Goal: Task Accomplishment & Management: Complete application form

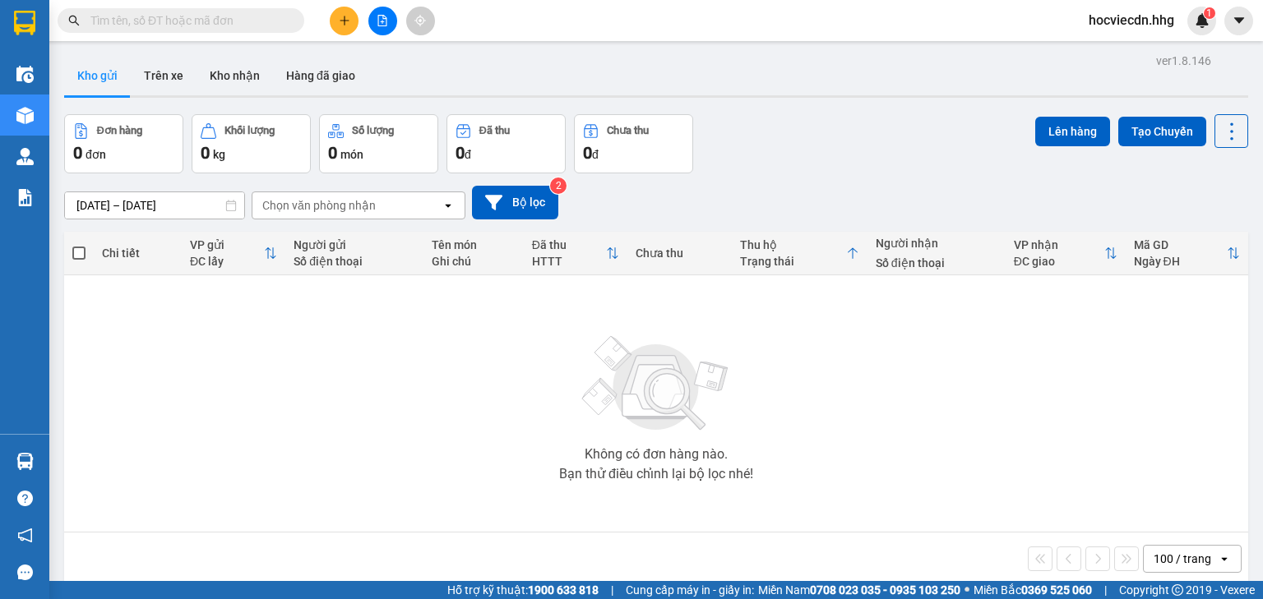
click at [377, 26] on button at bounding box center [382, 21] width 29 height 29
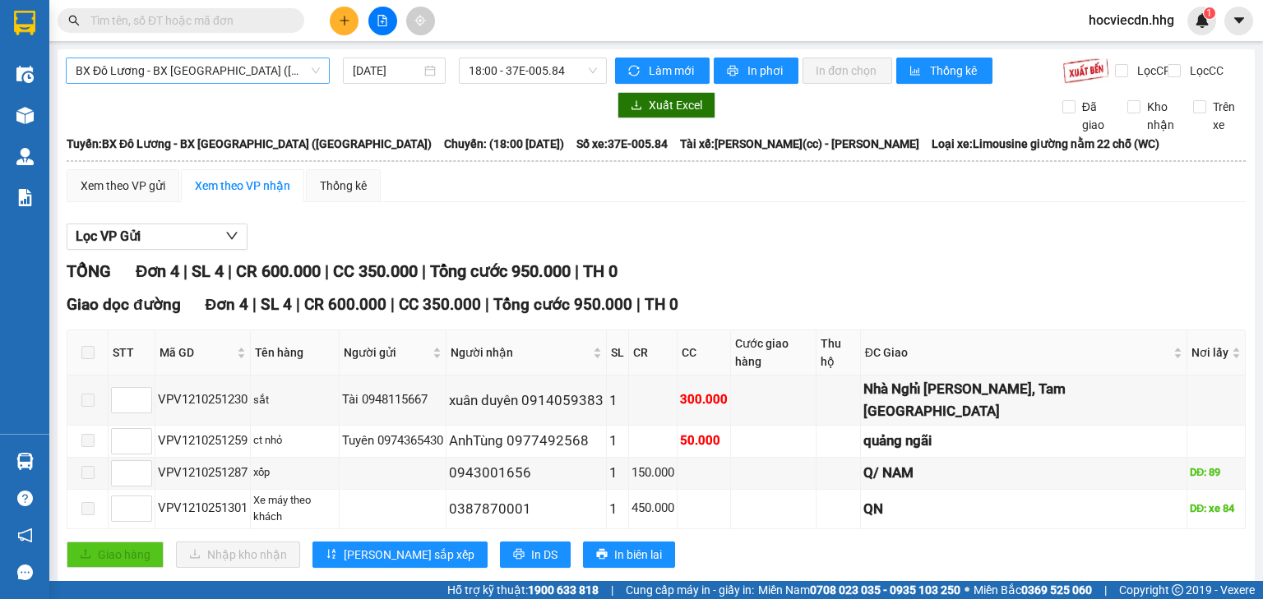
click at [294, 73] on span "BX Đô Lương - BX [GEOGRAPHIC_DATA] ([GEOGRAPHIC_DATA])" at bounding box center [198, 70] width 244 height 25
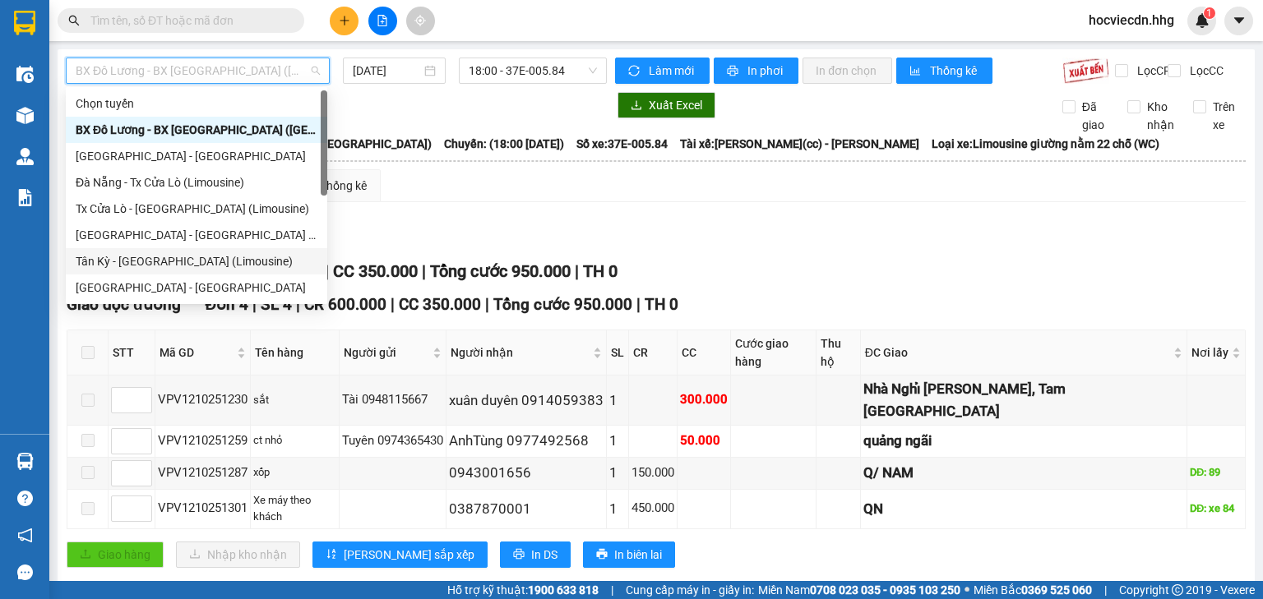
click at [213, 253] on div "Tân Kỳ - [GEOGRAPHIC_DATA] (Limousine)" at bounding box center [197, 261] width 242 height 18
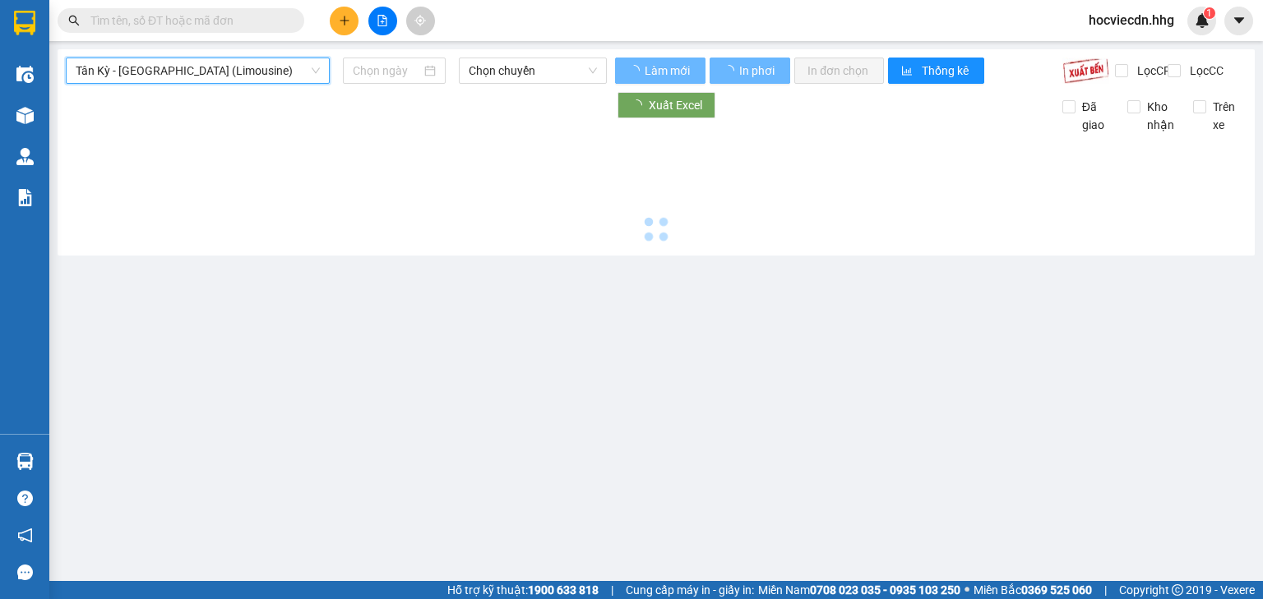
type input "[DATE]"
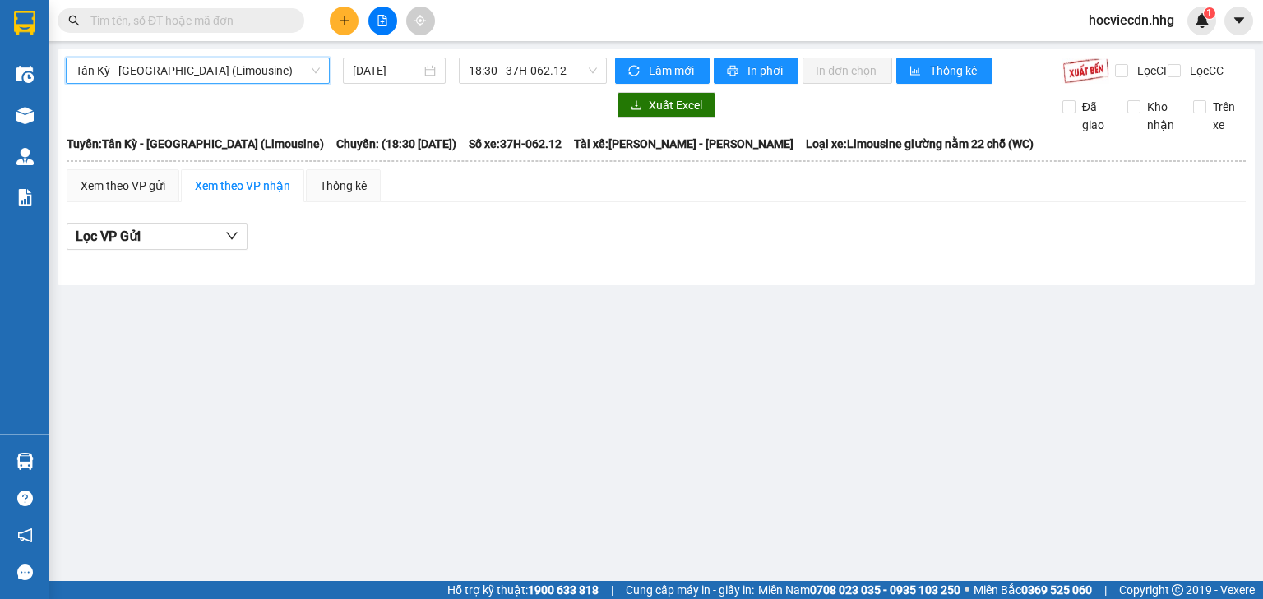
click at [312, 71] on span "Tân Kỳ - [GEOGRAPHIC_DATA] (Limousine)" at bounding box center [198, 70] width 244 height 25
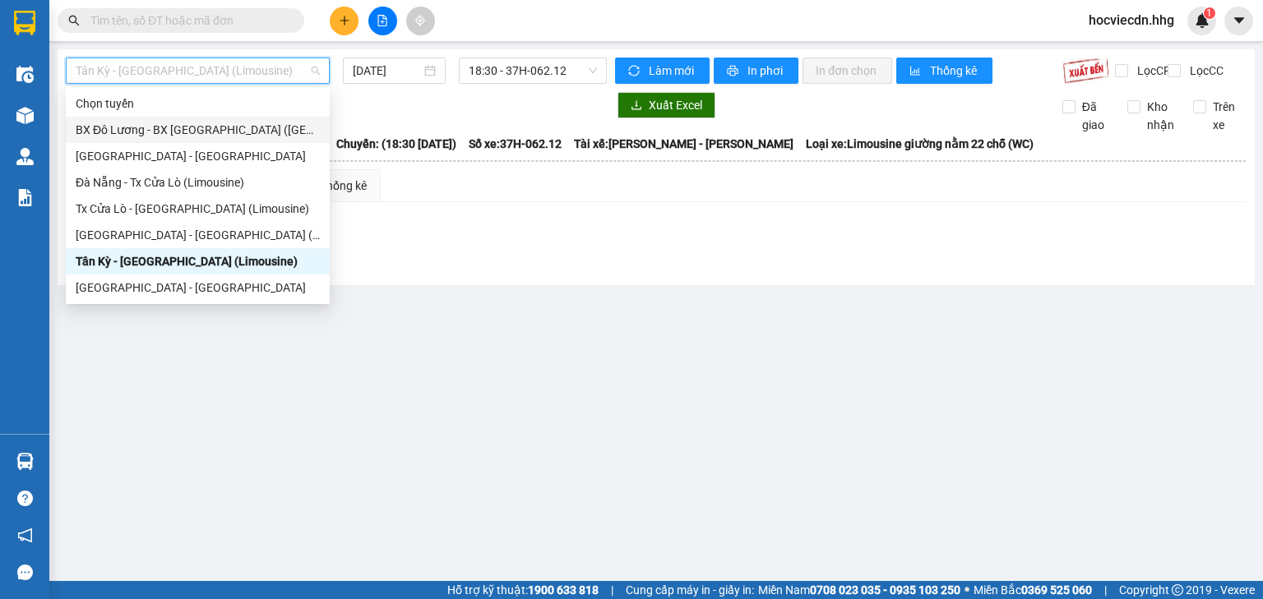
click at [161, 135] on div "BX Đô Lương - BX [GEOGRAPHIC_DATA] ([GEOGRAPHIC_DATA])" at bounding box center [198, 130] width 244 height 18
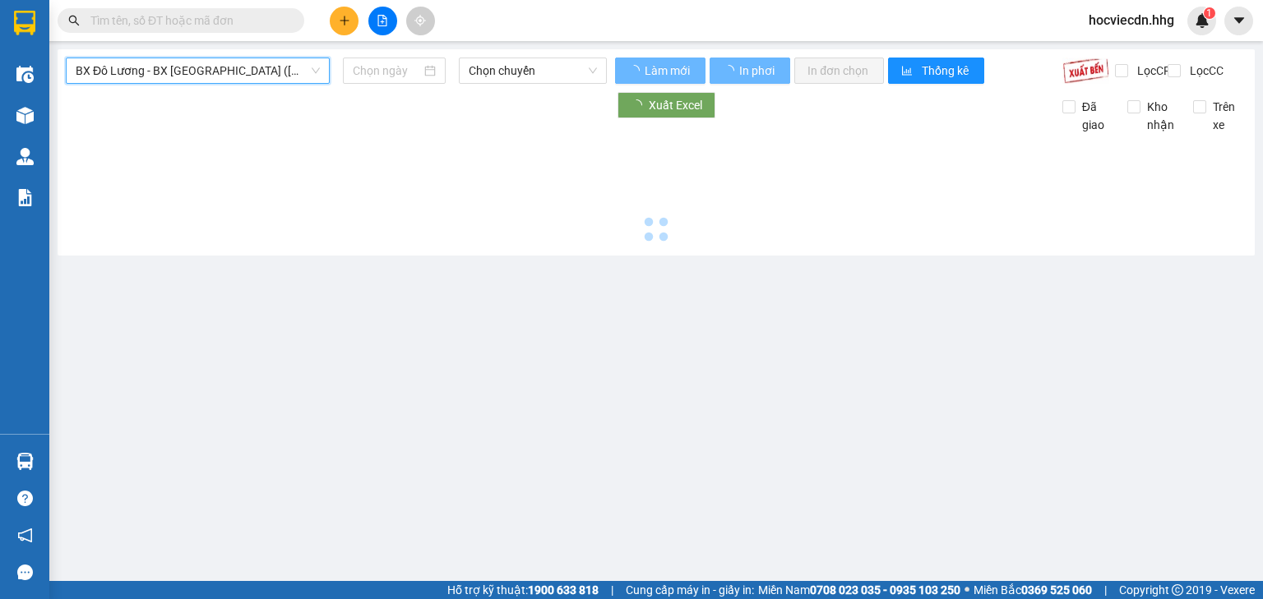
type input "[DATE]"
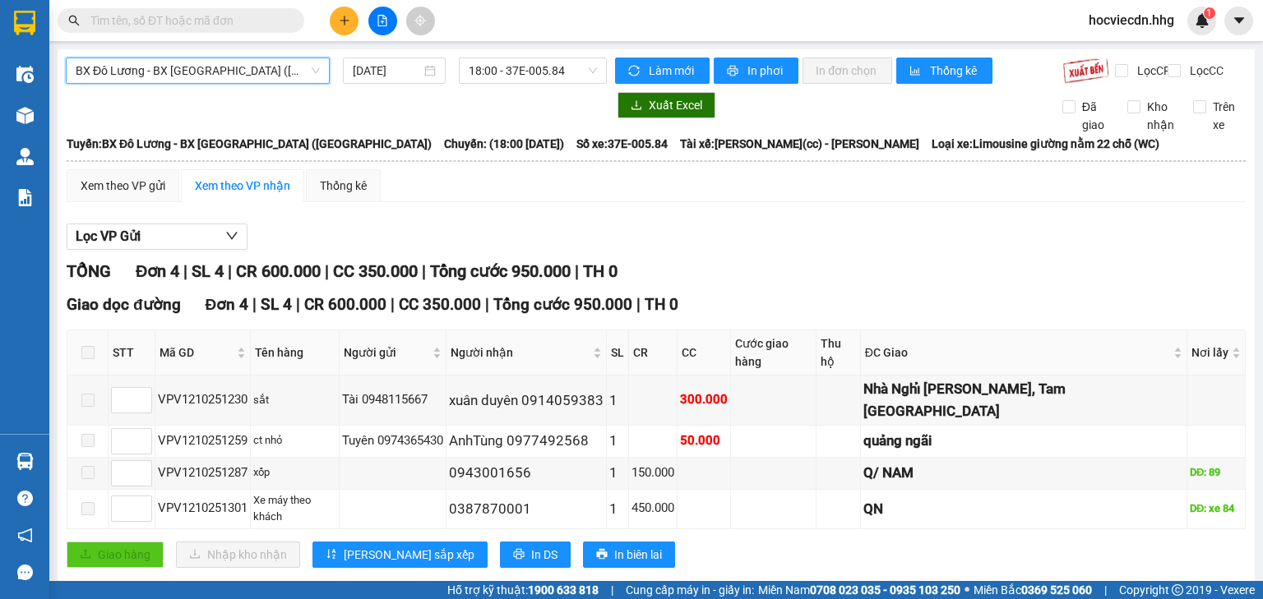
click at [224, 73] on span "BX Đô Lương - BX [GEOGRAPHIC_DATA] ([GEOGRAPHIC_DATA])" at bounding box center [198, 70] width 244 height 25
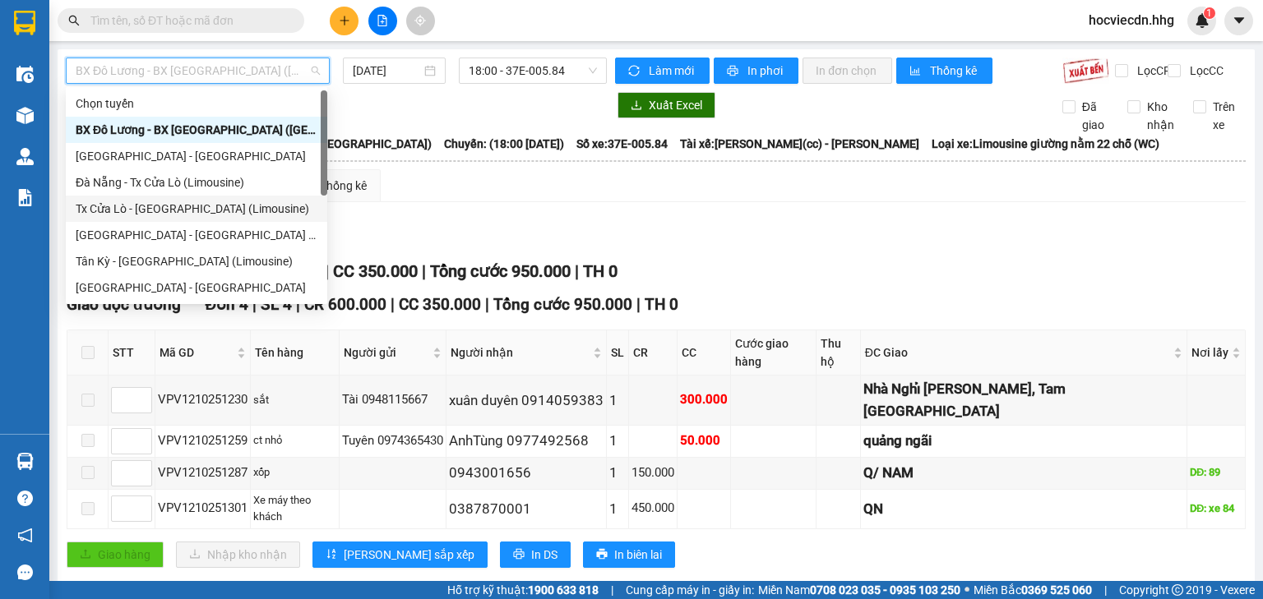
click at [156, 209] on div "Tx Cửa Lò - [GEOGRAPHIC_DATA] (Limousine)" at bounding box center [197, 209] width 242 height 18
type input "[DATE]"
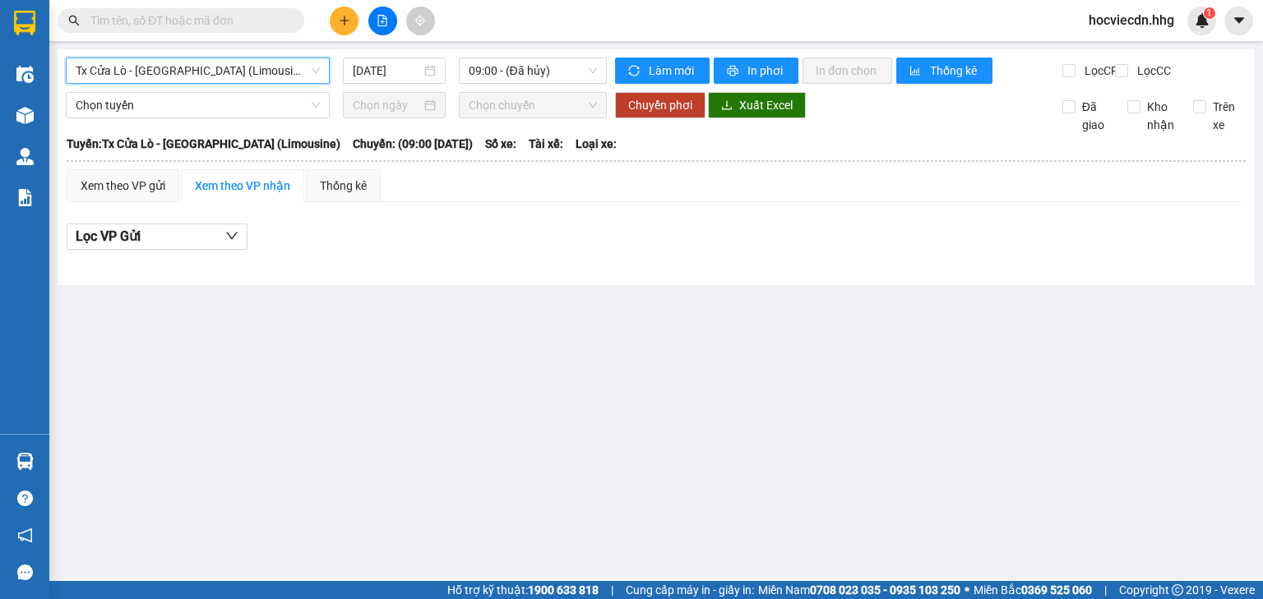
click at [288, 72] on span "Tx Cửa Lò - [GEOGRAPHIC_DATA] (Limousine)" at bounding box center [198, 70] width 244 height 25
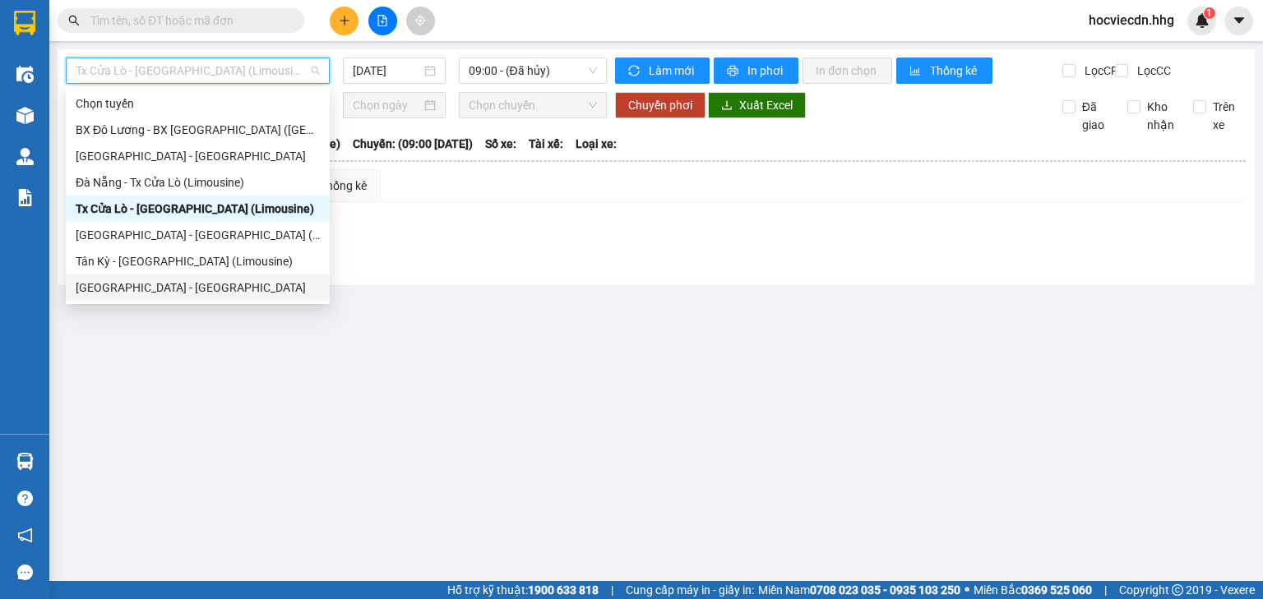
scroll to position [132, 0]
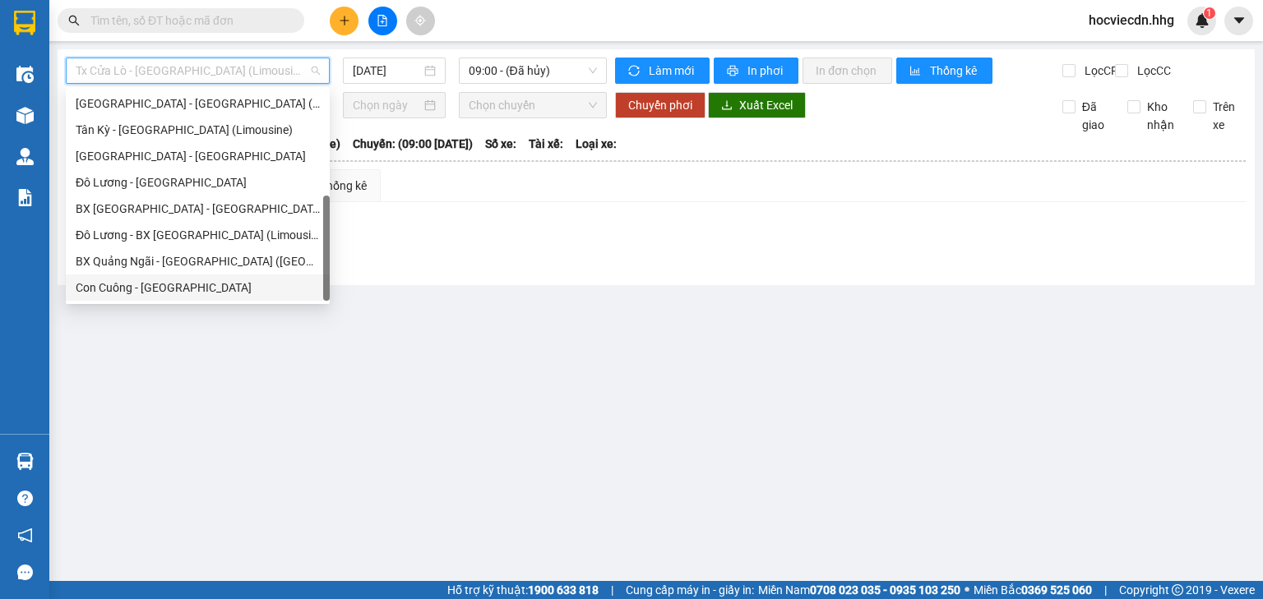
click at [145, 286] on div "Con Cuông - [GEOGRAPHIC_DATA]" at bounding box center [198, 288] width 244 height 18
type input "[DATE]"
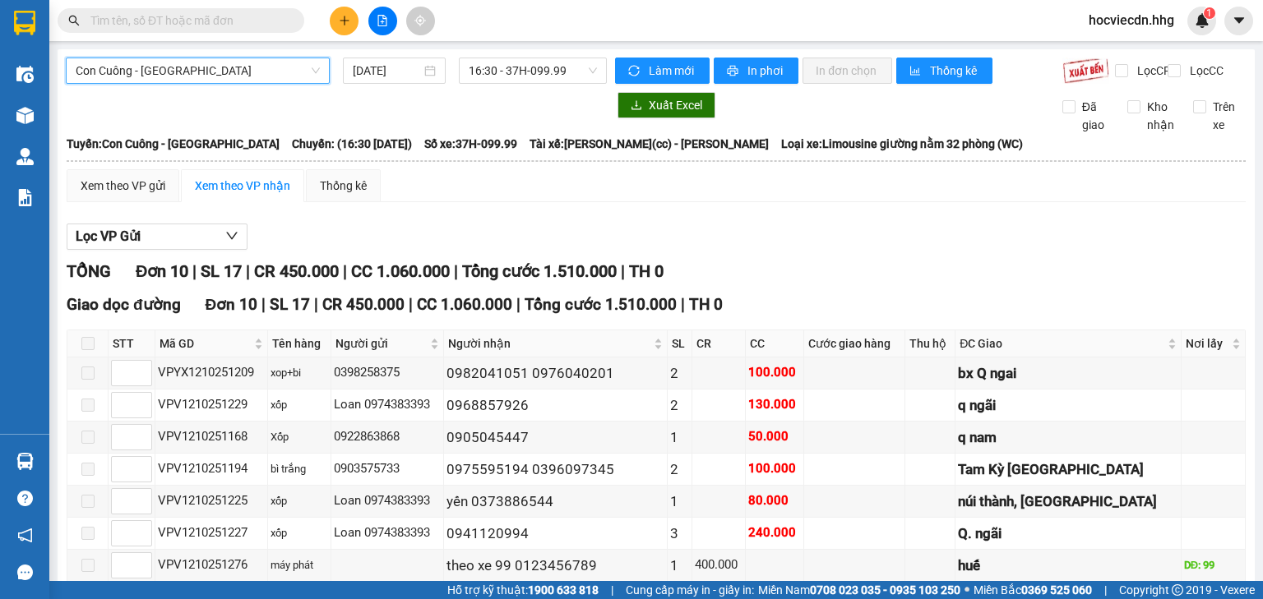
drag, startPoint x: 252, startPoint y: 72, endPoint x: 248, endPoint y: 95, distance: 23.5
click at [252, 71] on span "Con Cuông - [GEOGRAPHIC_DATA]" at bounding box center [198, 70] width 244 height 25
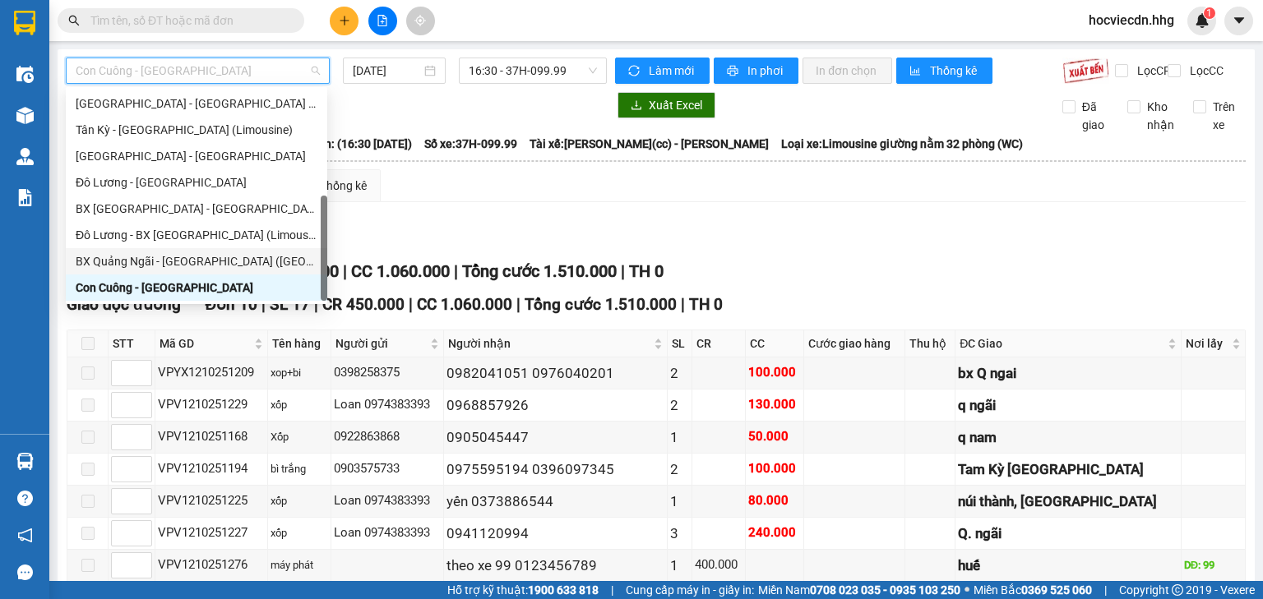
click at [146, 260] on div "BX Quảng Ngãi - [GEOGRAPHIC_DATA] ([GEOGRAPHIC_DATA])" at bounding box center [197, 261] width 242 height 18
type input "[DATE]"
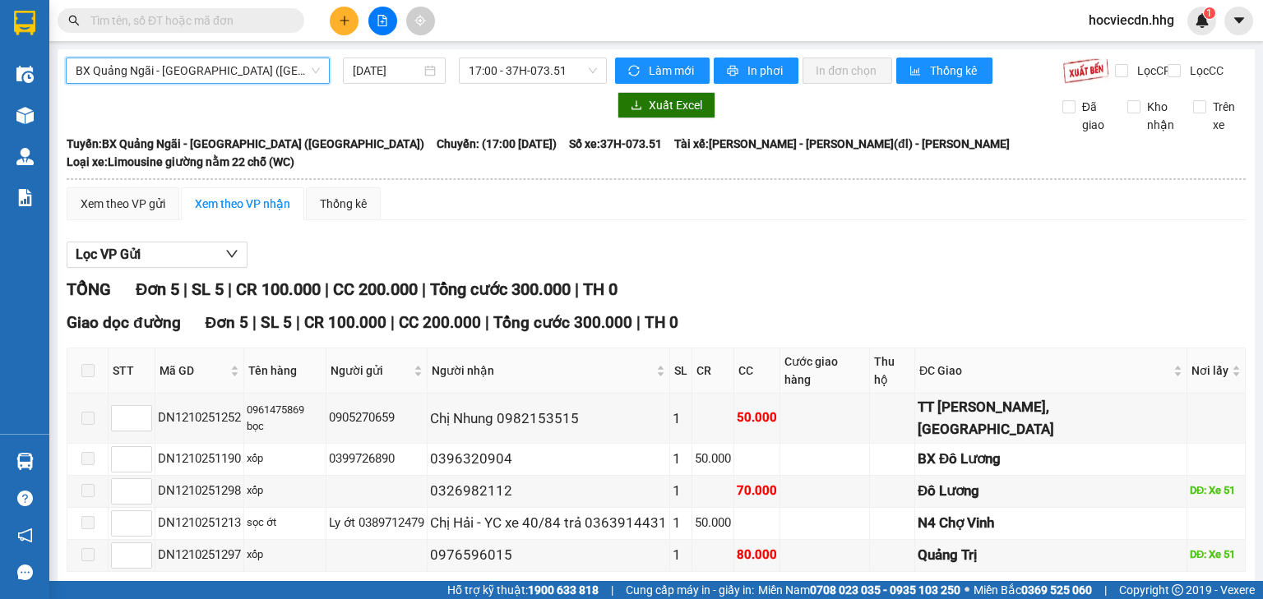
click at [275, 77] on span "BX Quảng Ngãi - [GEOGRAPHIC_DATA] ([GEOGRAPHIC_DATA])" at bounding box center [198, 70] width 244 height 25
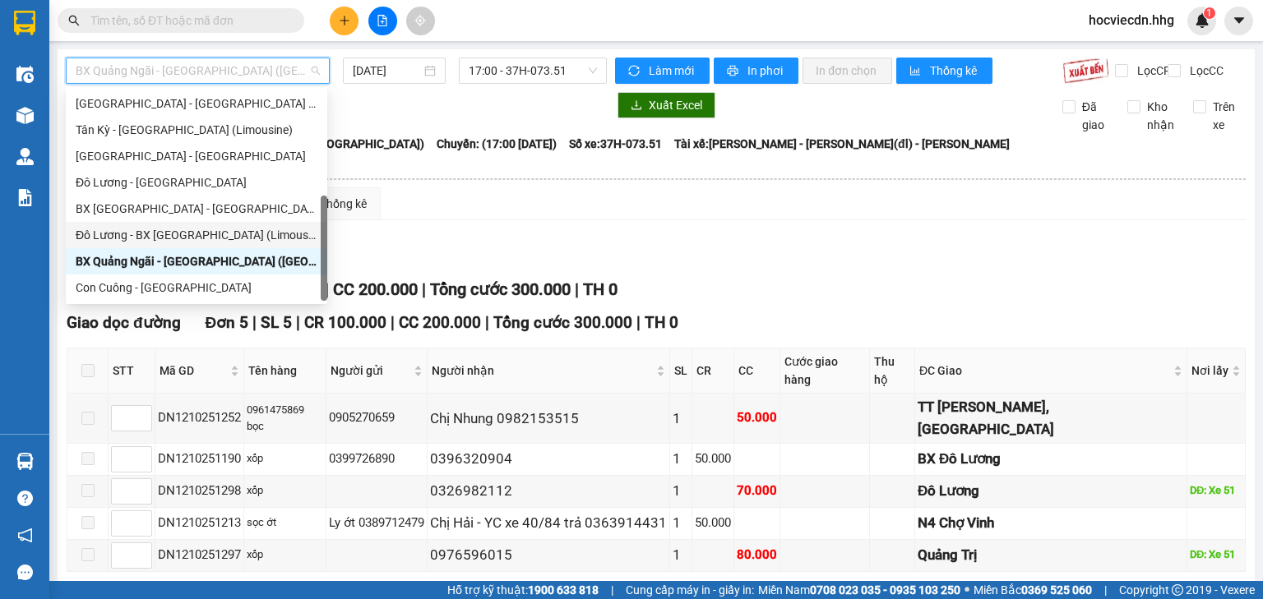
click at [163, 226] on div "Đô Lương - BX [GEOGRAPHIC_DATA] (Limousine 32 phòng)" at bounding box center [197, 235] width 242 height 18
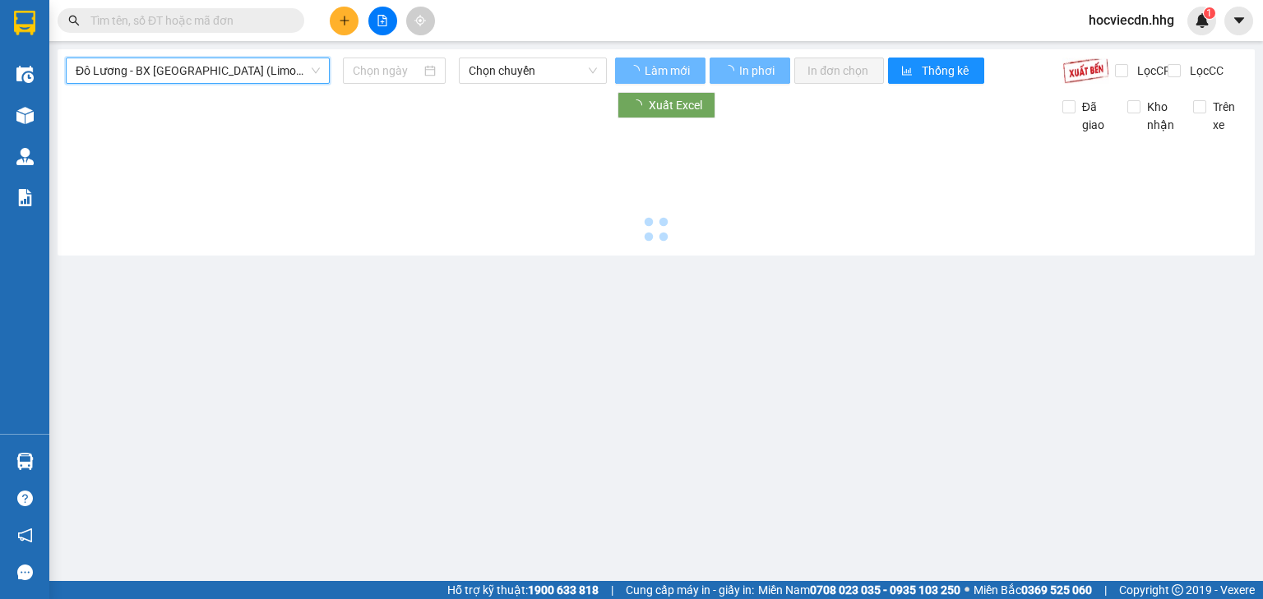
type input "[DATE]"
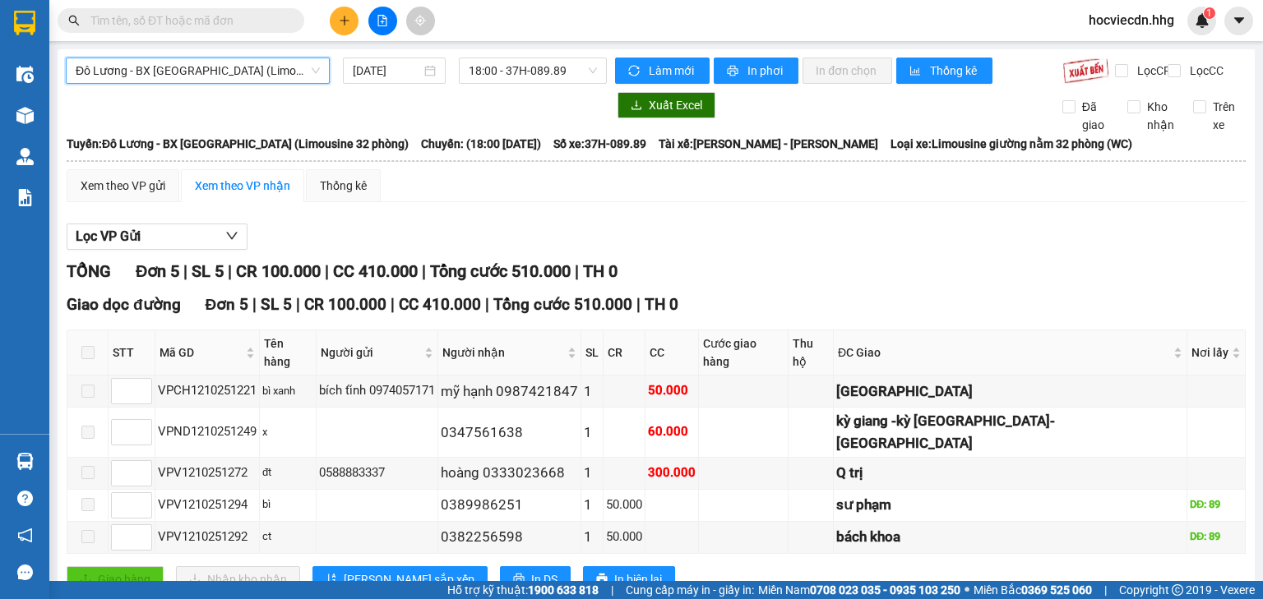
click at [295, 63] on span "Đô Lương - BX [GEOGRAPHIC_DATA] (Limousine 32 phòng)" at bounding box center [198, 70] width 244 height 25
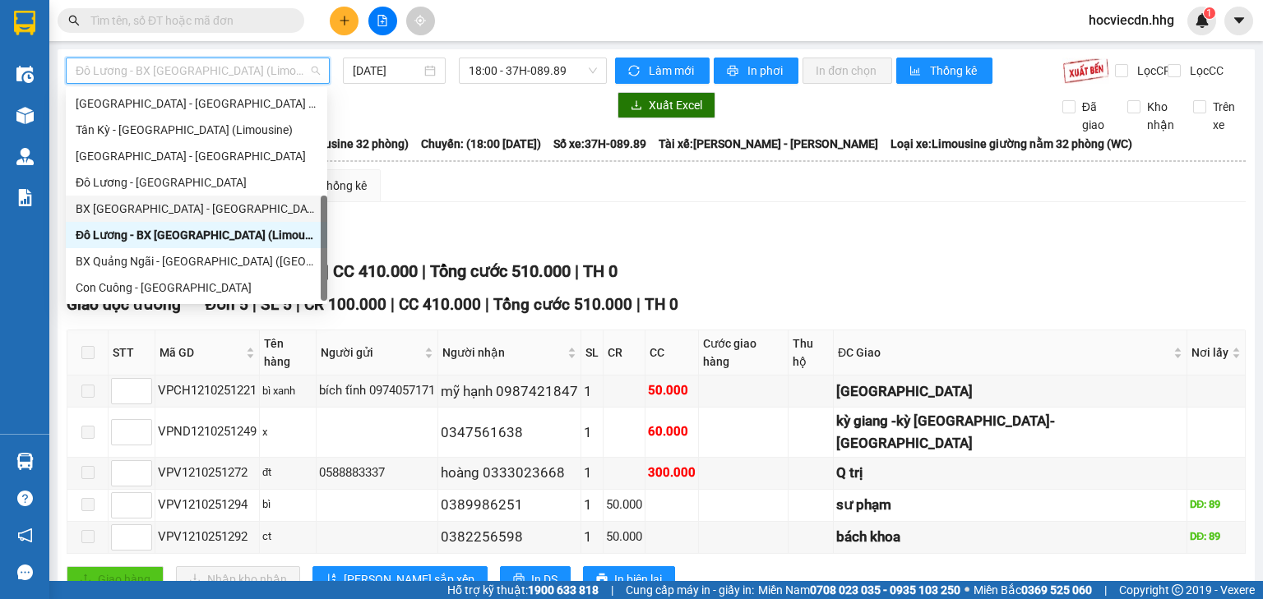
click at [183, 206] on div "BX [GEOGRAPHIC_DATA] - [GEOGRAPHIC_DATA] (Limosine 32 phòng)" at bounding box center [197, 209] width 242 height 18
type input "[DATE]"
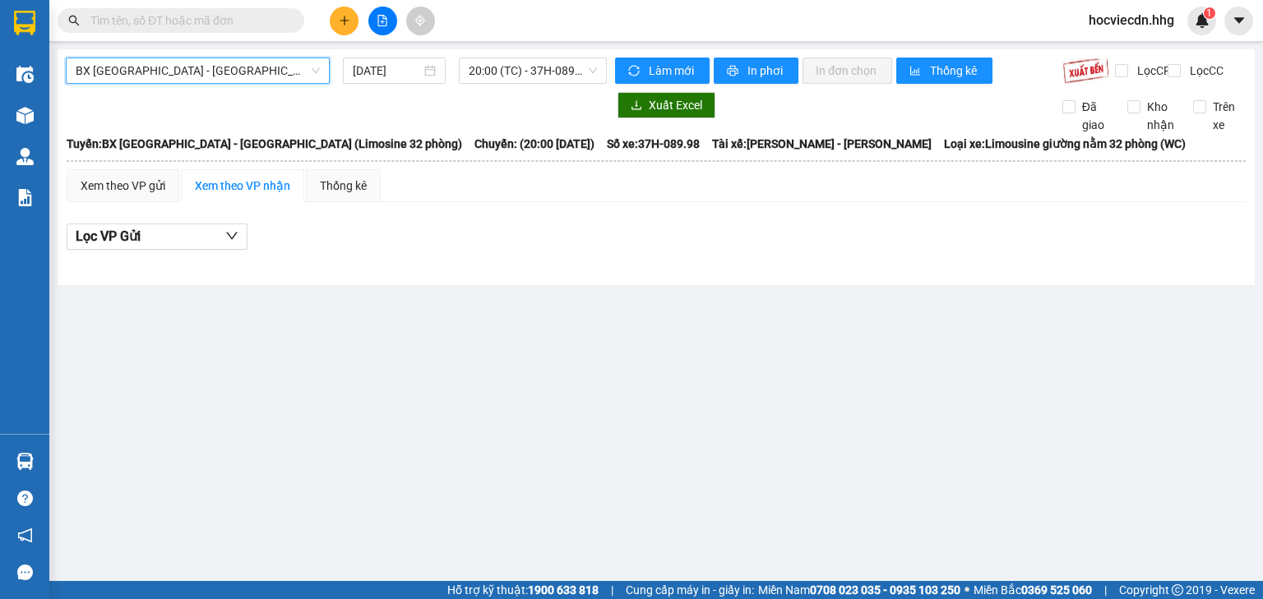
click at [285, 65] on span "BX [GEOGRAPHIC_DATA] - [GEOGRAPHIC_DATA] (Limosine 32 phòng)" at bounding box center [198, 70] width 244 height 25
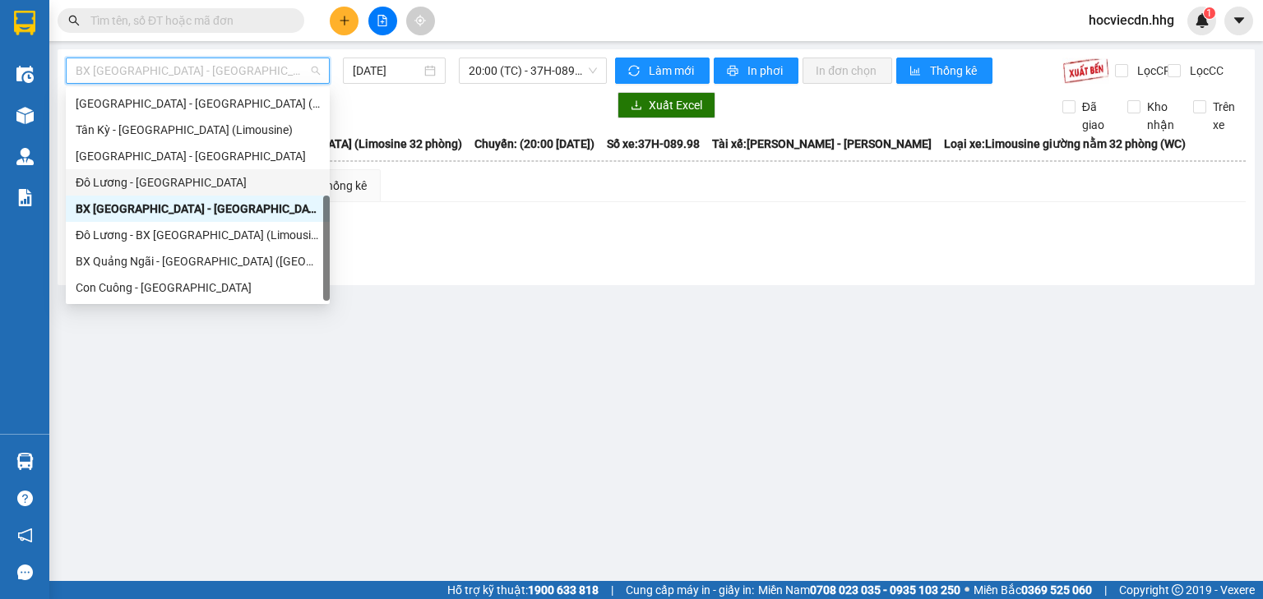
click at [157, 179] on div "Đô Lương - [GEOGRAPHIC_DATA]" at bounding box center [198, 183] width 244 height 18
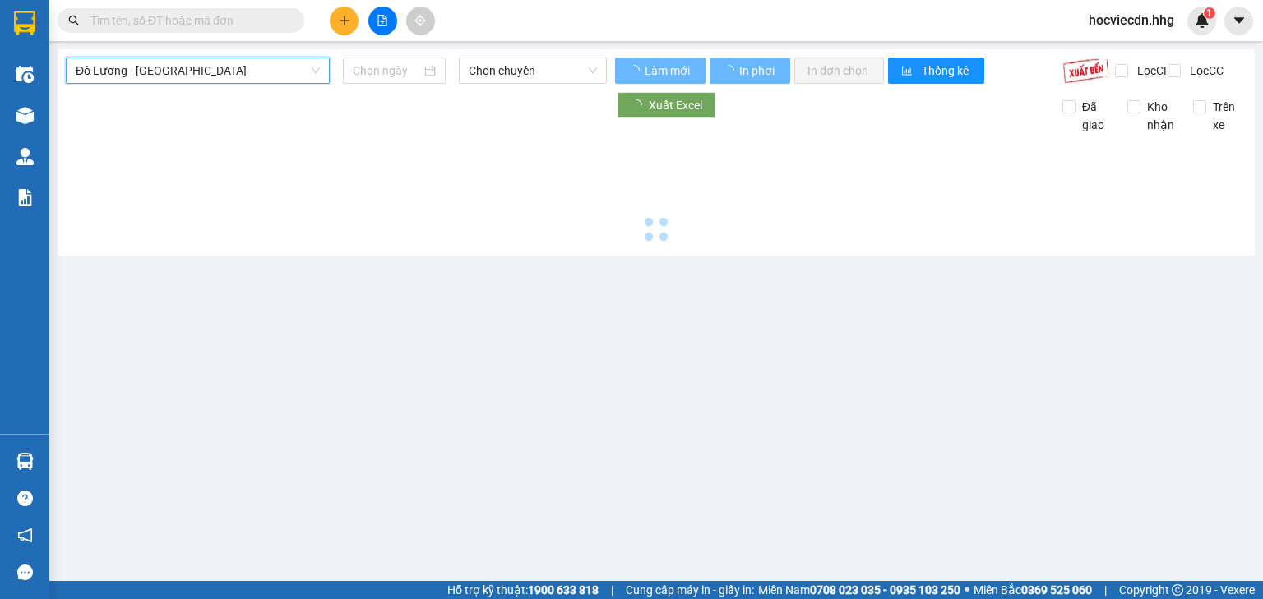
type input "[DATE]"
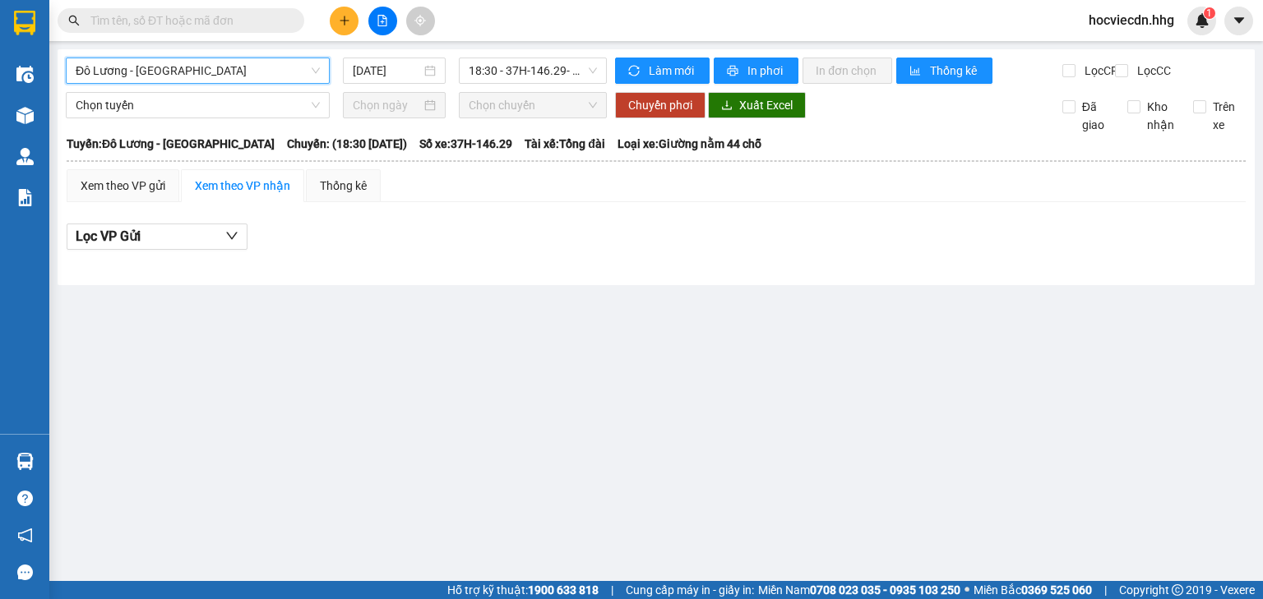
click at [259, 73] on span "Đô Lương - [GEOGRAPHIC_DATA]" at bounding box center [198, 70] width 244 height 25
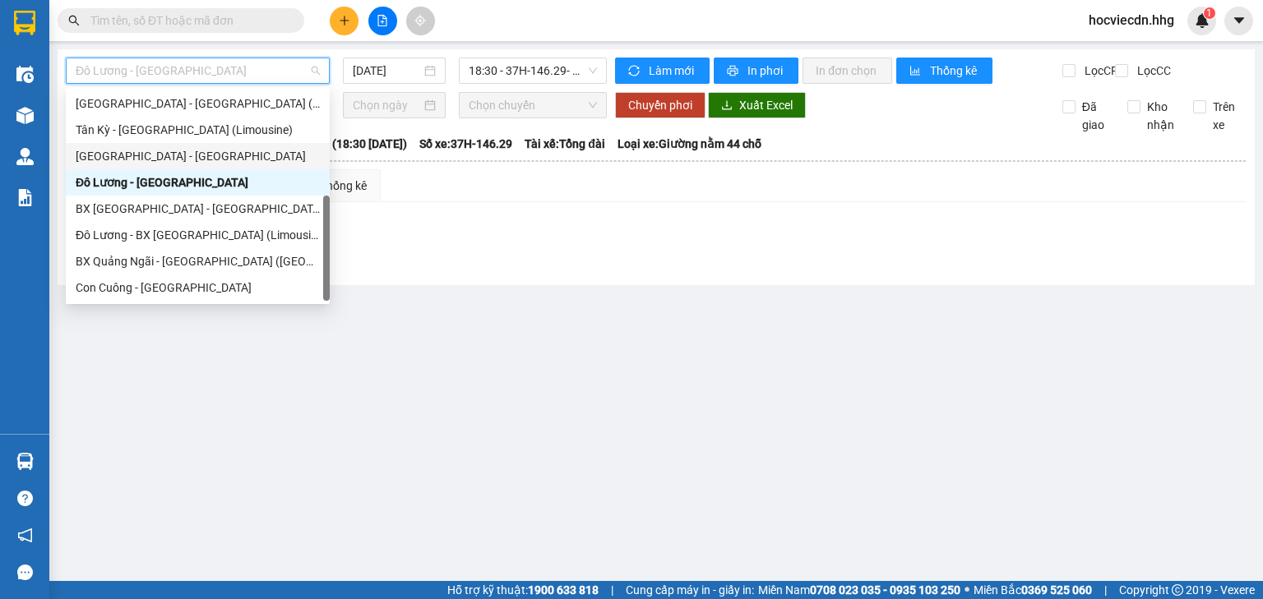
click at [178, 158] on div "[GEOGRAPHIC_DATA] - [GEOGRAPHIC_DATA]" at bounding box center [198, 156] width 244 height 18
type input "[DATE]"
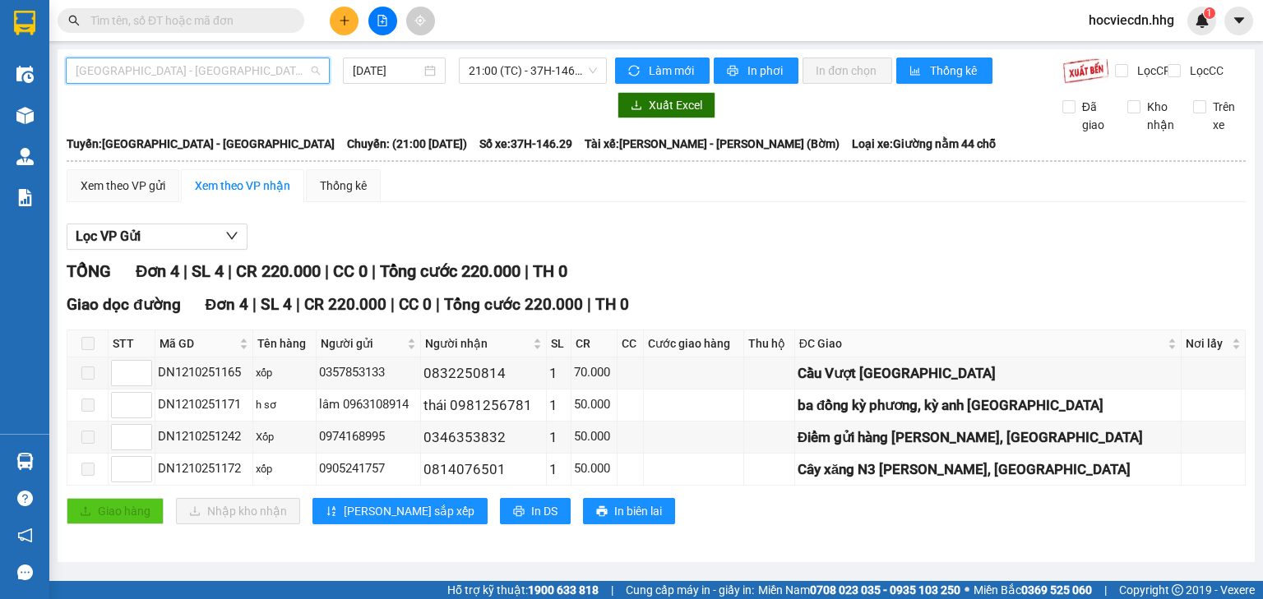
click at [254, 66] on span "[GEOGRAPHIC_DATA] - [GEOGRAPHIC_DATA]" at bounding box center [198, 70] width 244 height 25
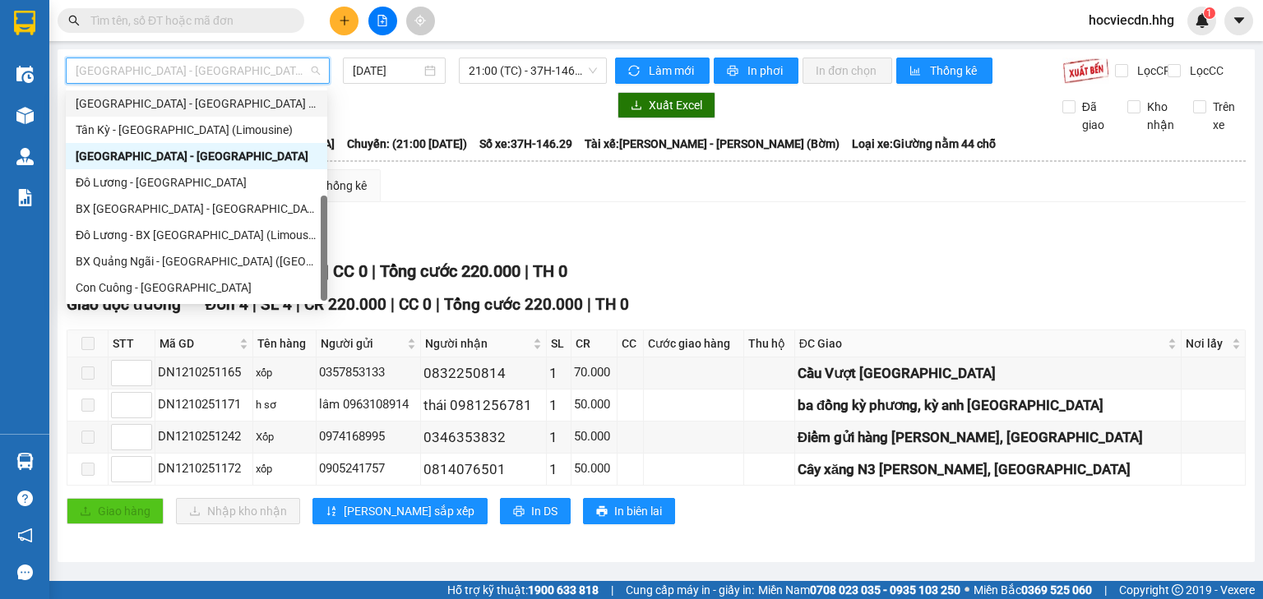
click at [211, 118] on div "Tân Kỳ - [GEOGRAPHIC_DATA] (Limousine)" at bounding box center [196, 130] width 261 height 26
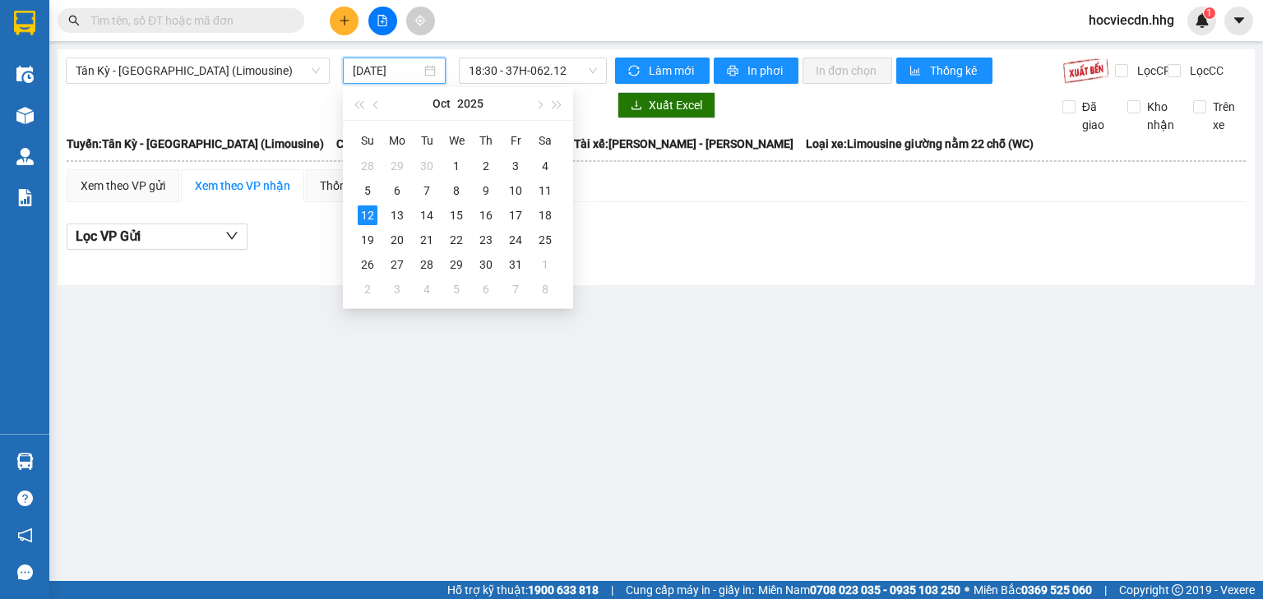
click at [391, 72] on input "[DATE]" at bounding box center [386, 71] width 67 height 18
type input "[DATE]"
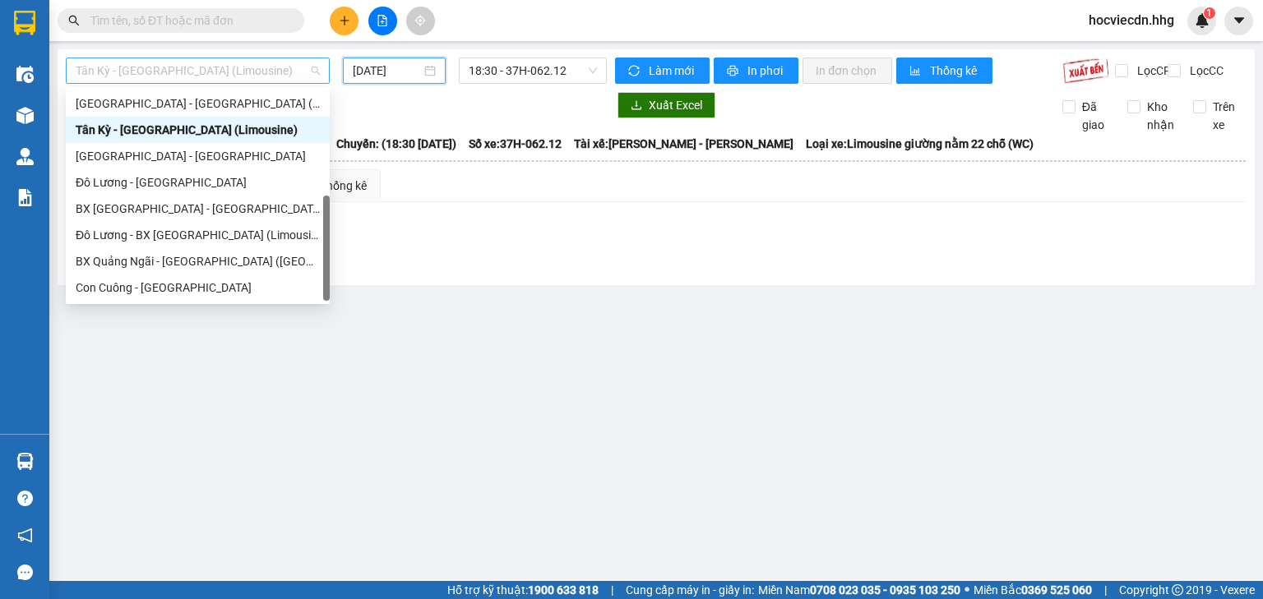
click at [283, 72] on span "Tân Kỳ - [GEOGRAPHIC_DATA] (Limousine)" at bounding box center [198, 70] width 244 height 25
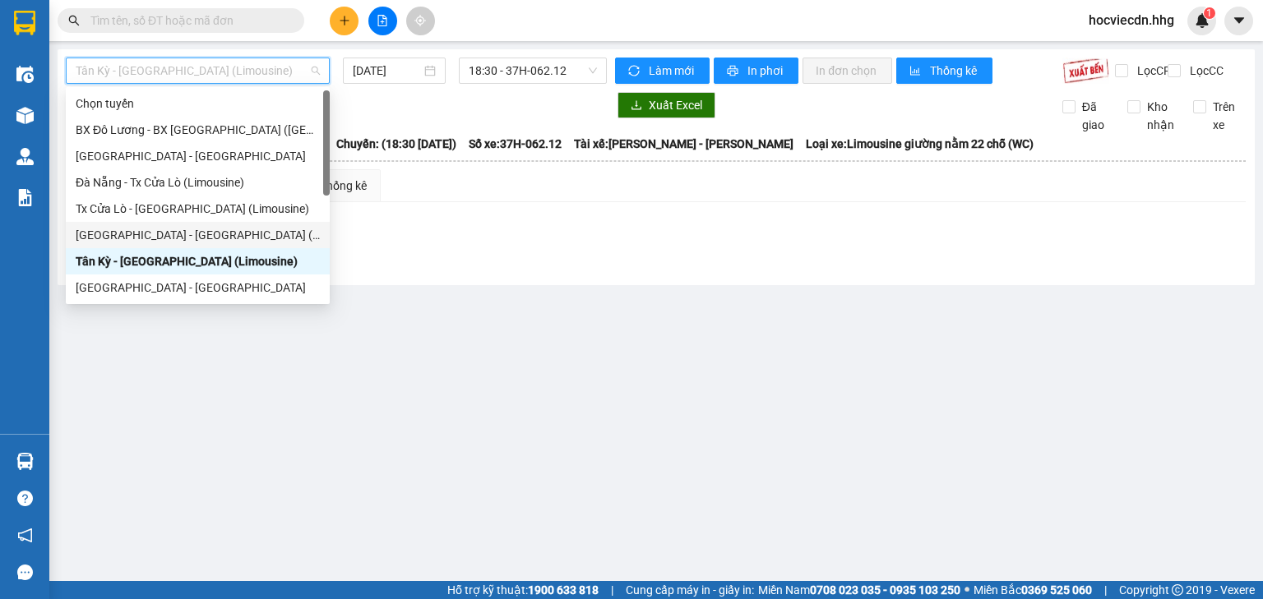
click at [136, 234] on div "[GEOGRAPHIC_DATA] - [GEOGRAPHIC_DATA] (Limousine)" at bounding box center [198, 235] width 244 height 18
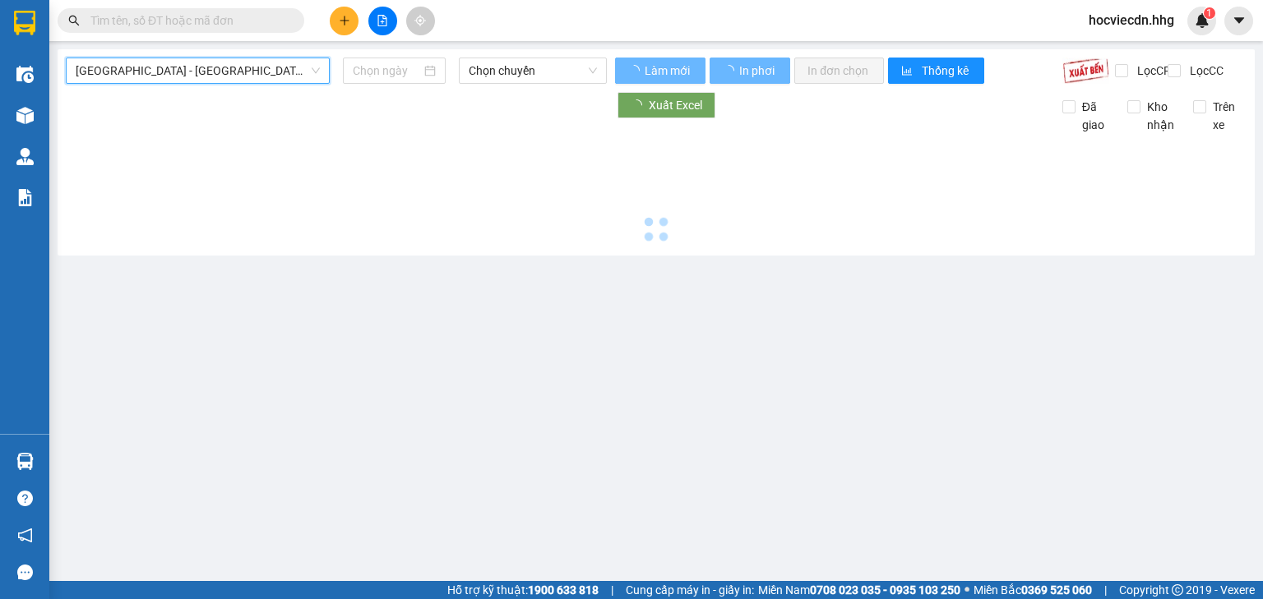
type input "[DATE]"
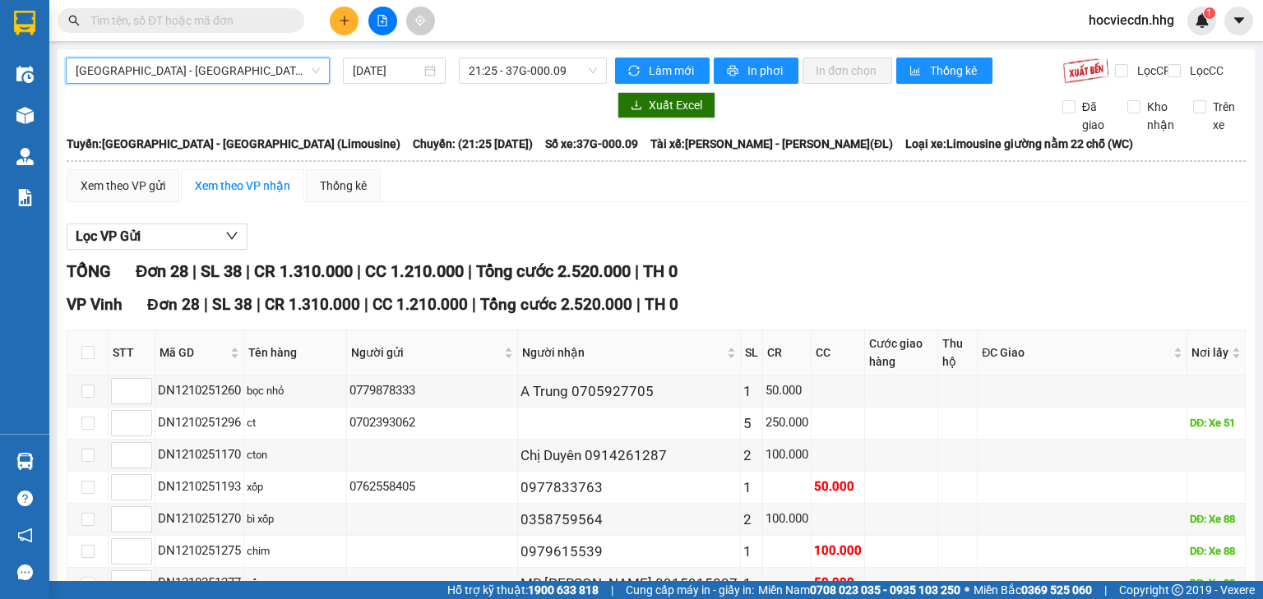
click at [286, 75] on span "[GEOGRAPHIC_DATA] - [GEOGRAPHIC_DATA] (Limousine)" at bounding box center [198, 70] width 244 height 25
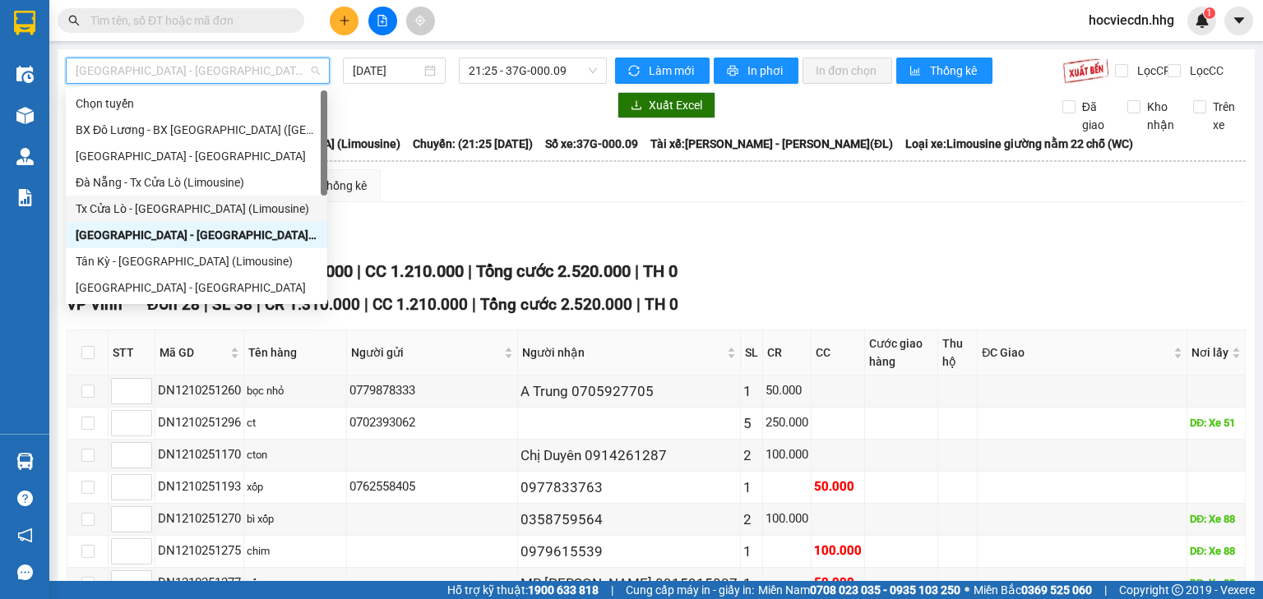
click at [171, 212] on div "Tx Cửa Lò - [GEOGRAPHIC_DATA] (Limousine)" at bounding box center [197, 209] width 242 height 18
type input "[DATE]"
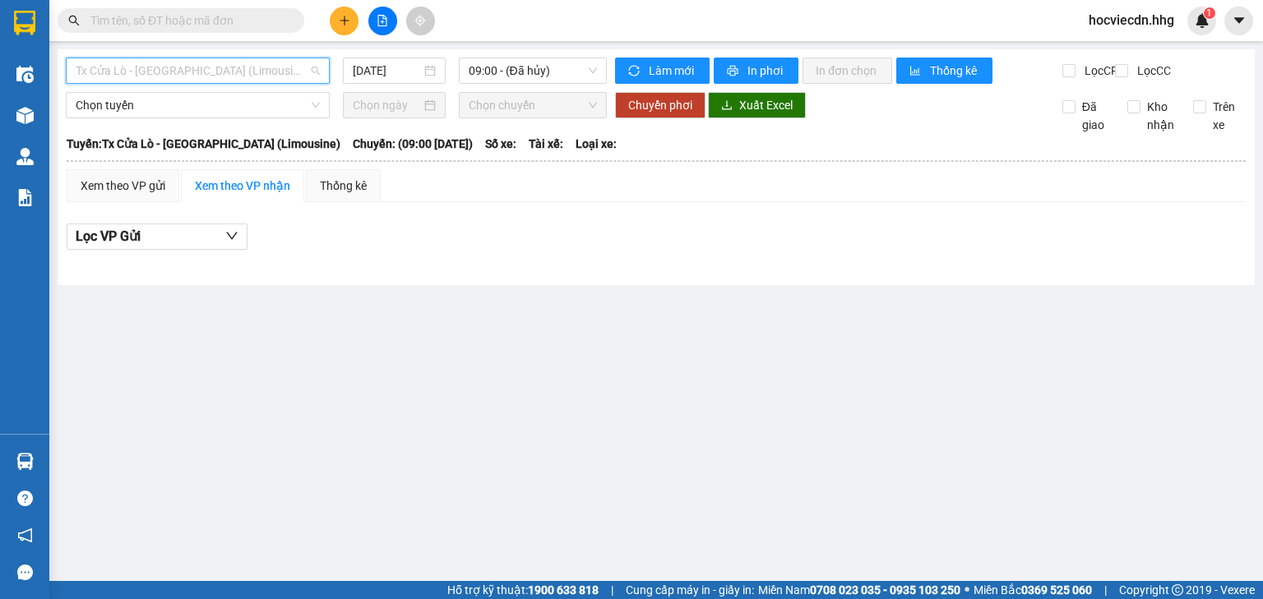
click at [254, 73] on span "Tx Cửa Lò - [GEOGRAPHIC_DATA] (Limousine)" at bounding box center [198, 70] width 244 height 25
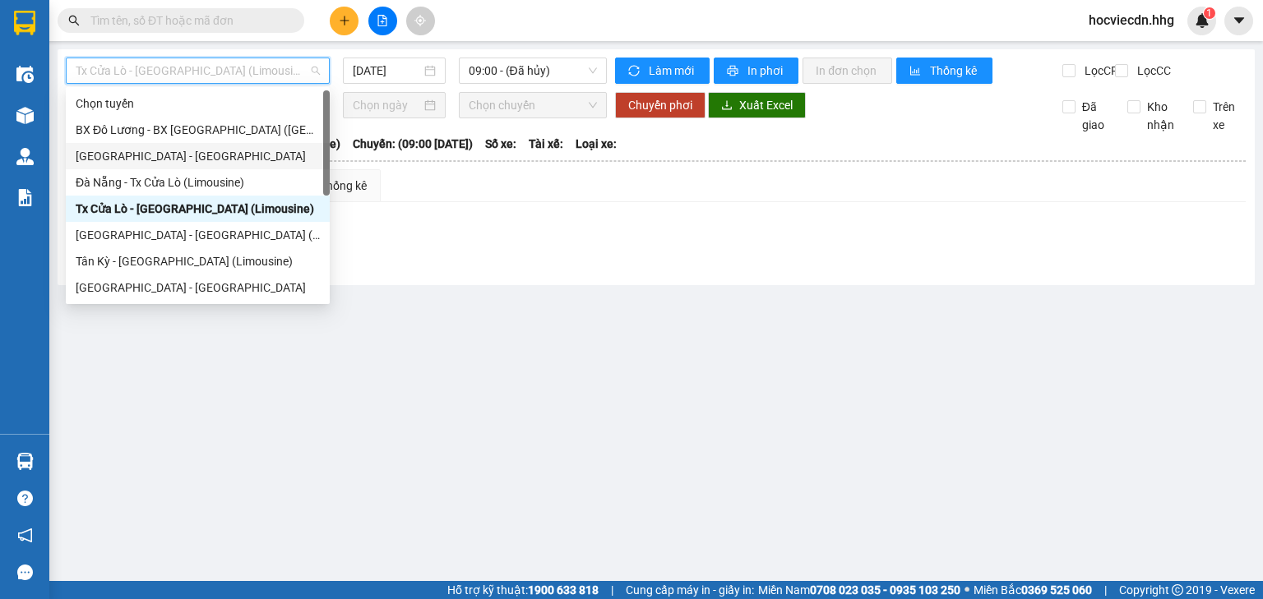
click at [176, 162] on div "[GEOGRAPHIC_DATA] - [GEOGRAPHIC_DATA]" at bounding box center [198, 156] width 244 height 18
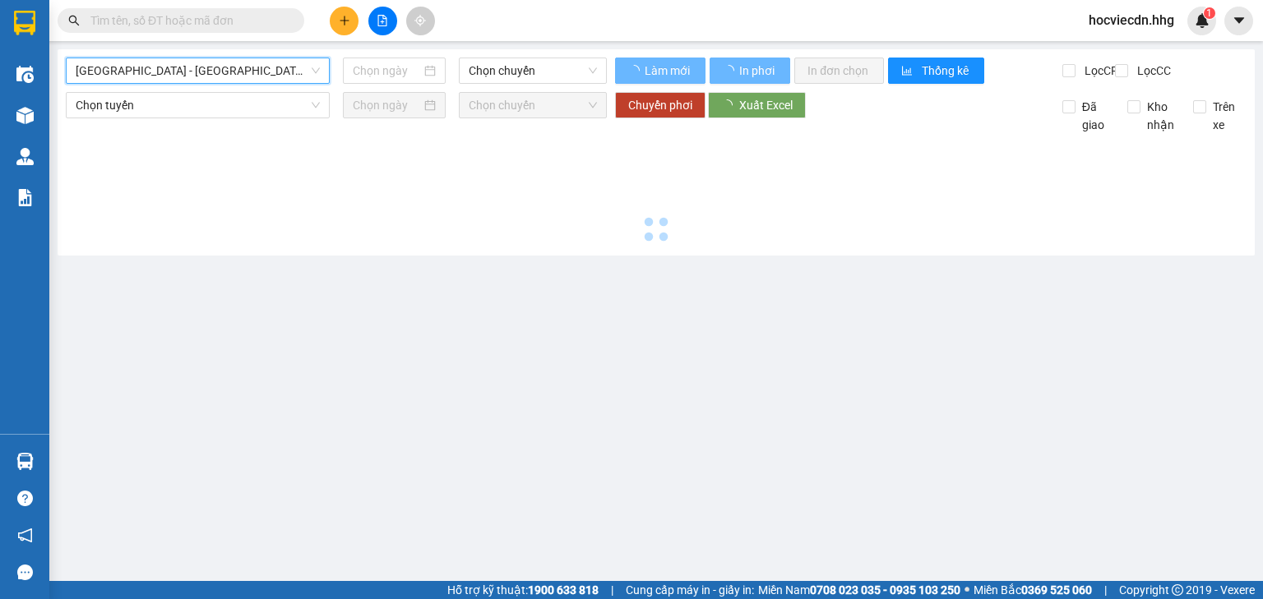
type input "[DATE]"
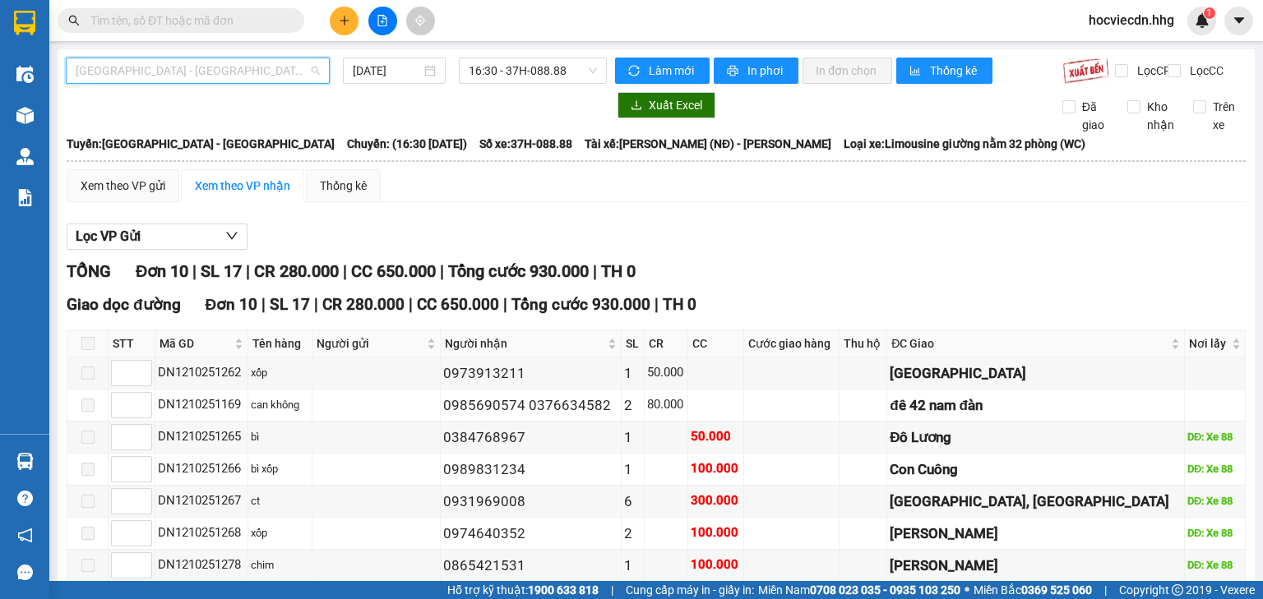
click at [243, 72] on span "[GEOGRAPHIC_DATA] - [GEOGRAPHIC_DATA]" at bounding box center [198, 70] width 244 height 25
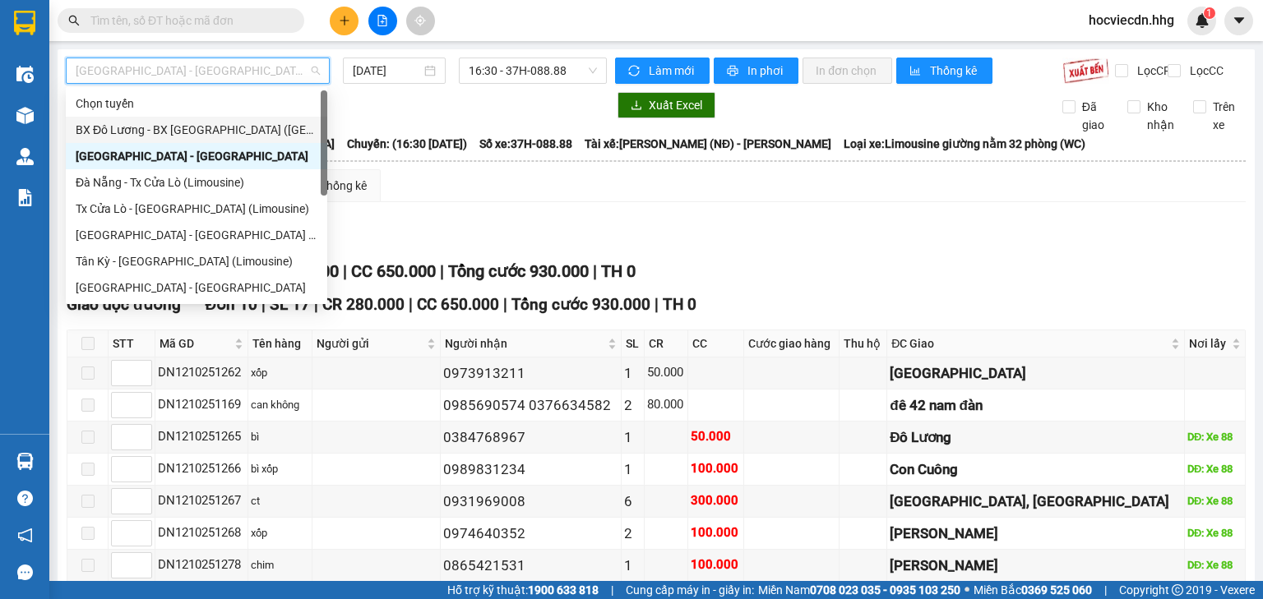
click at [175, 131] on div "BX Đô Lương - BX [GEOGRAPHIC_DATA] ([GEOGRAPHIC_DATA])" at bounding box center [197, 130] width 242 height 18
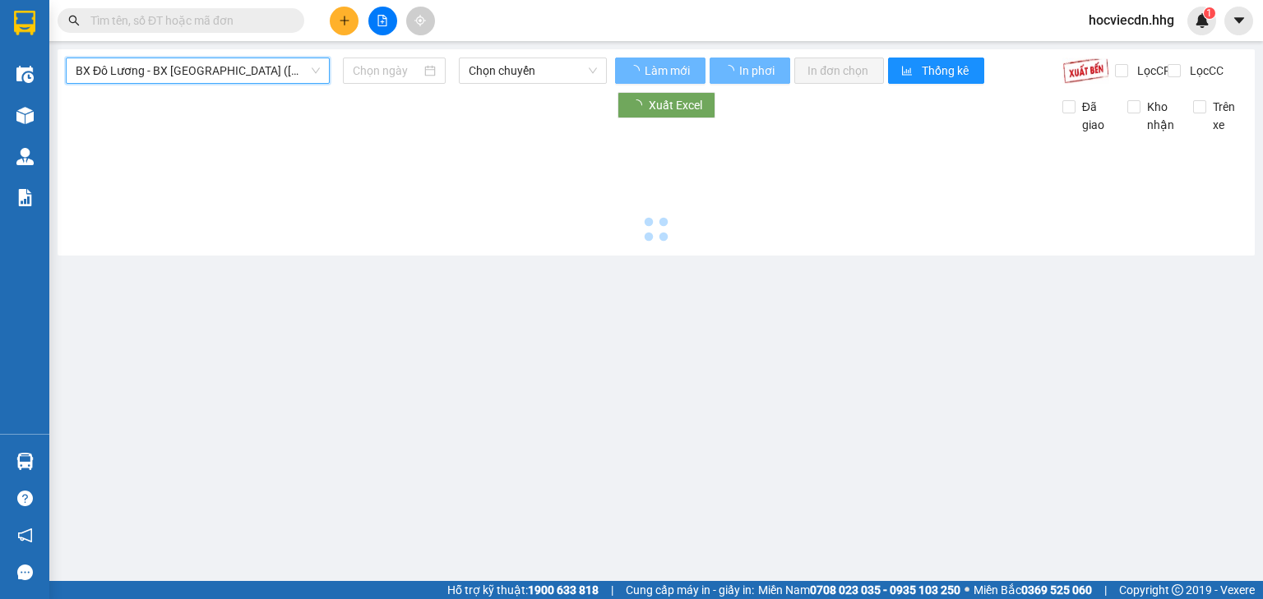
type input "[DATE]"
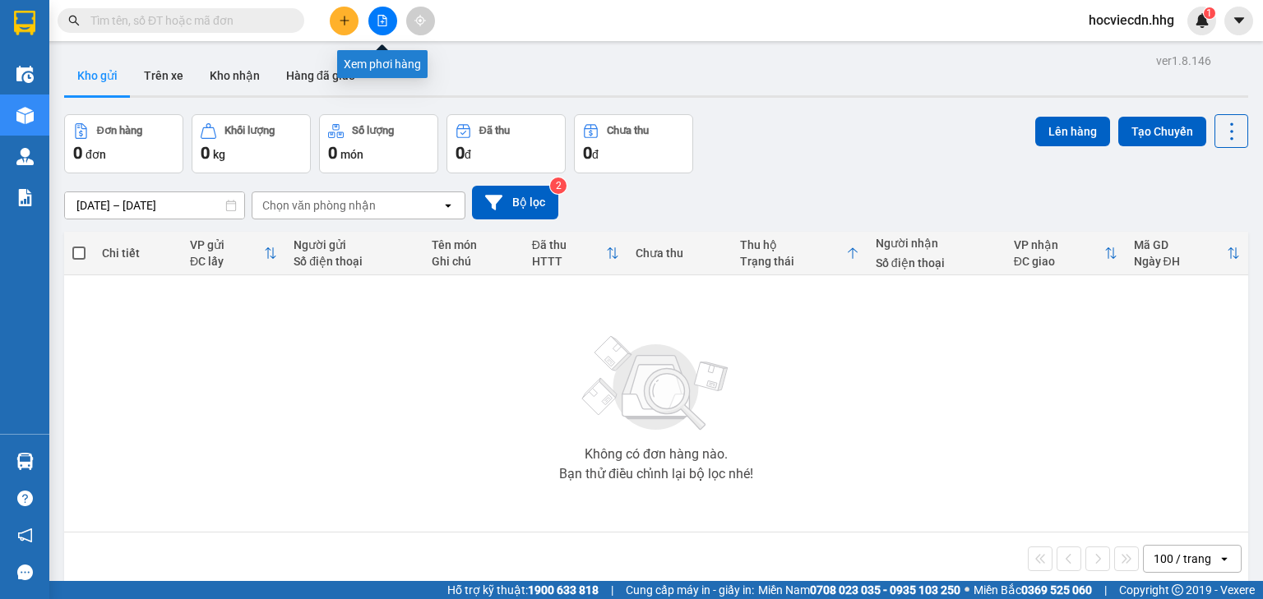
click at [389, 29] on button at bounding box center [382, 21] width 29 height 29
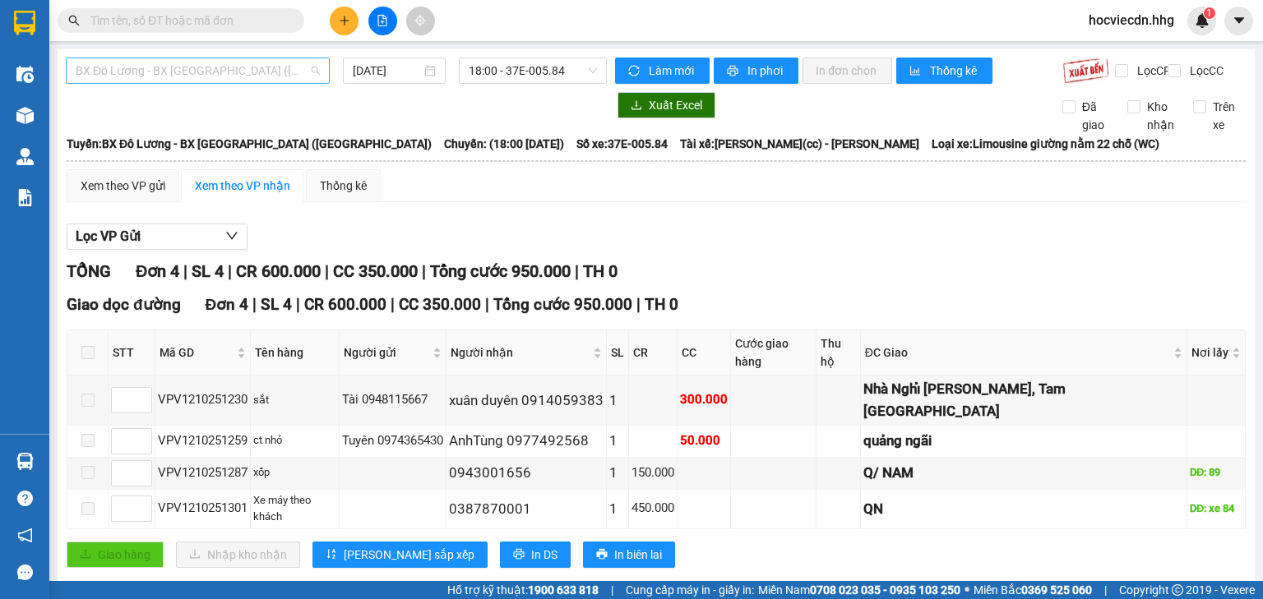
click at [235, 74] on span "BX Đô Lương - BX [GEOGRAPHIC_DATA] ([GEOGRAPHIC_DATA])" at bounding box center [198, 70] width 244 height 25
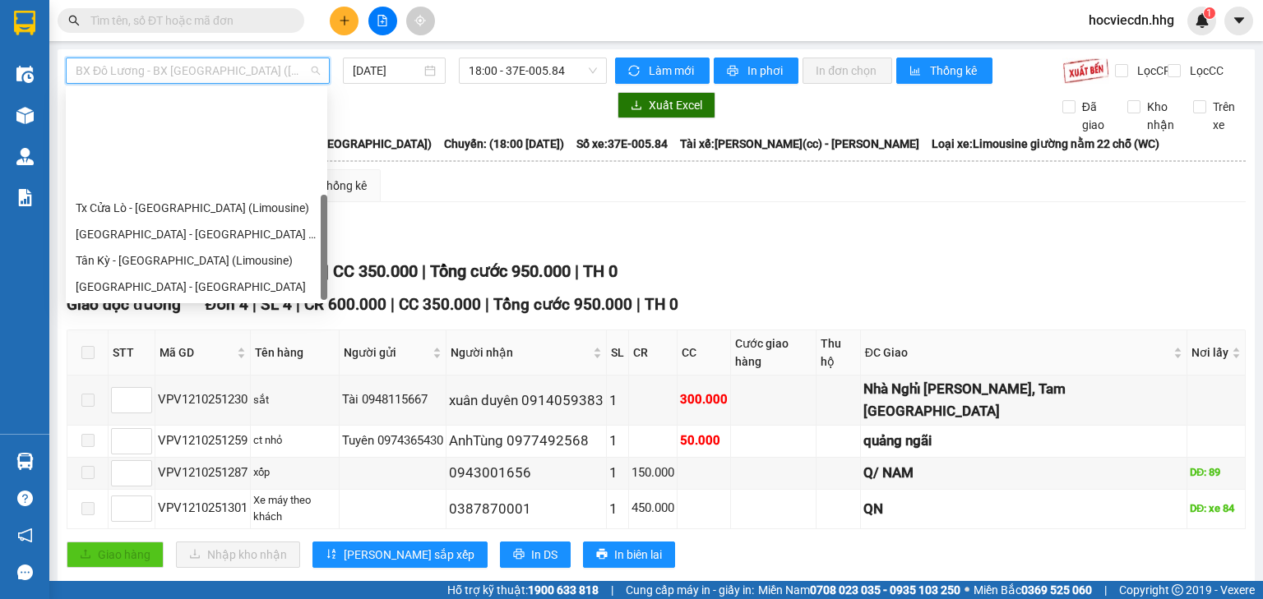
scroll to position [132, 0]
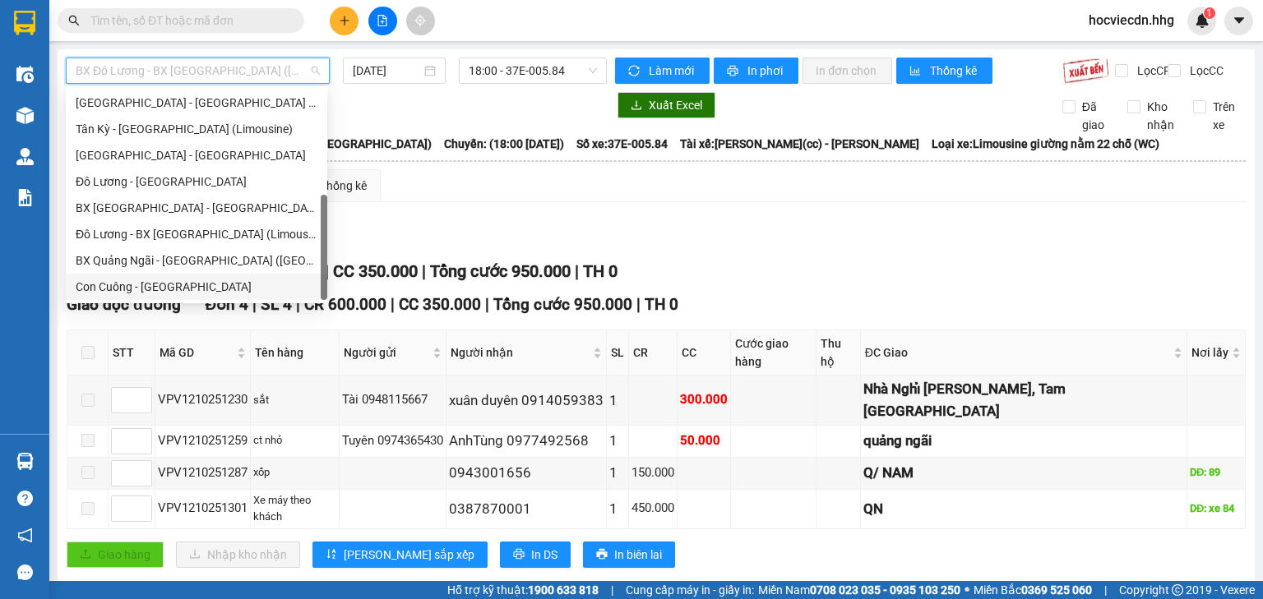
click at [161, 289] on div "Con Cuông - [GEOGRAPHIC_DATA]" at bounding box center [197, 287] width 242 height 18
type input "[DATE]"
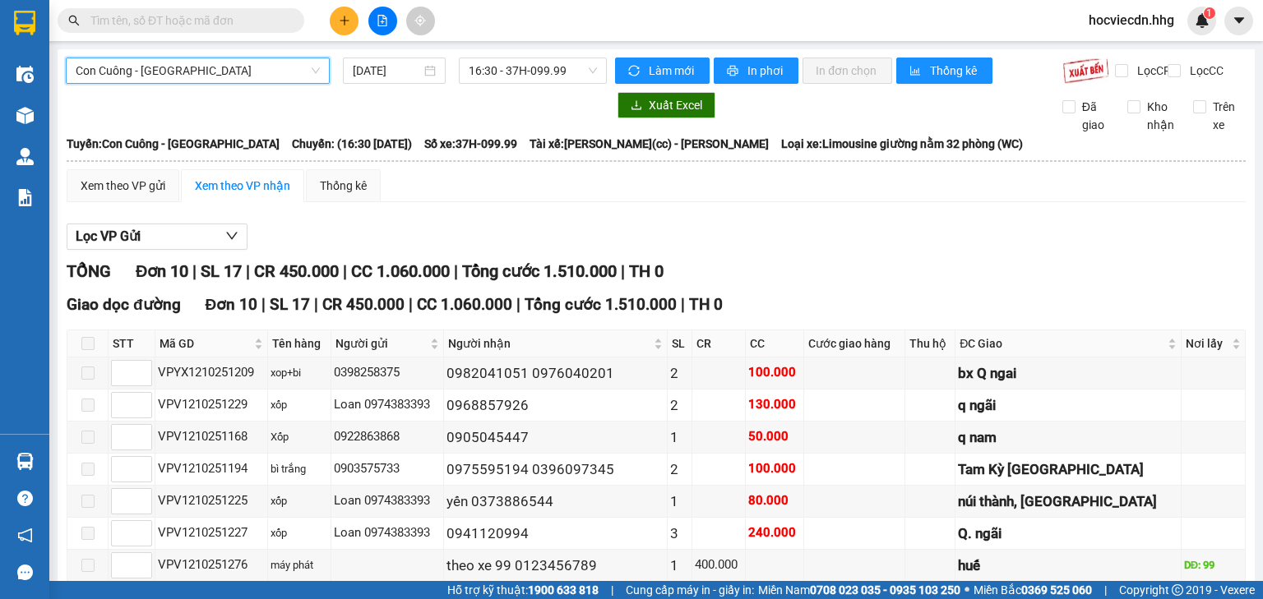
click at [236, 79] on span "Con Cuông - [GEOGRAPHIC_DATA]" at bounding box center [198, 70] width 244 height 25
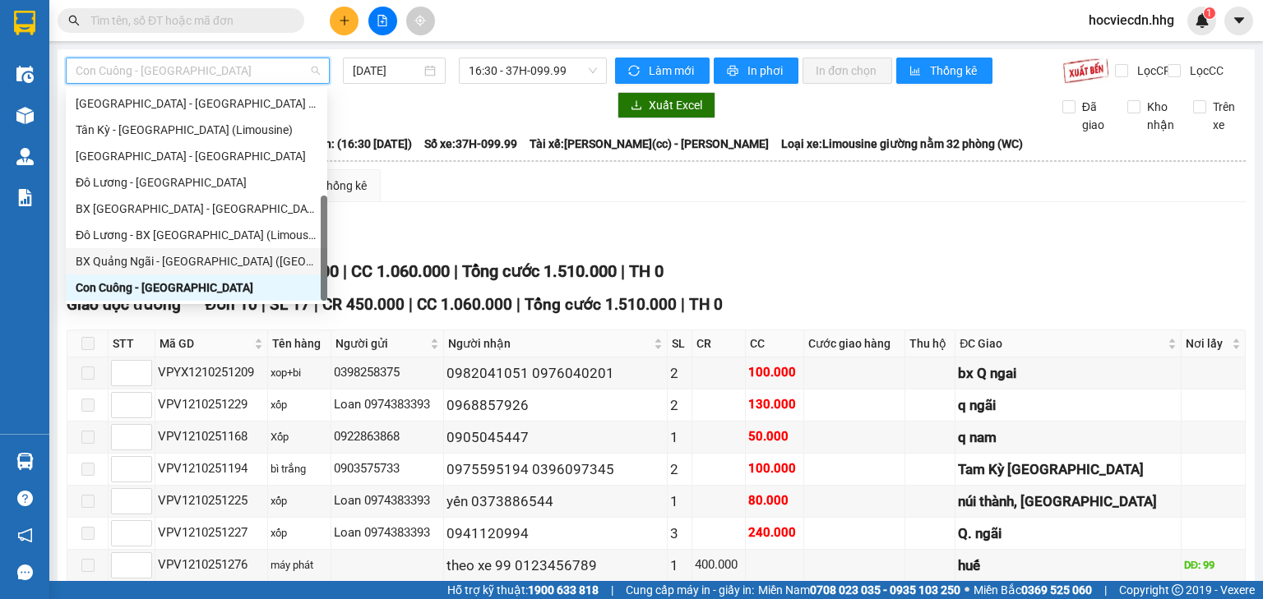
click at [124, 257] on div "BX Quảng Ngãi - [GEOGRAPHIC_DATA] ([GEOGRAPHIC_DATA])" at bounding box center [197, 261] width 242 height 18
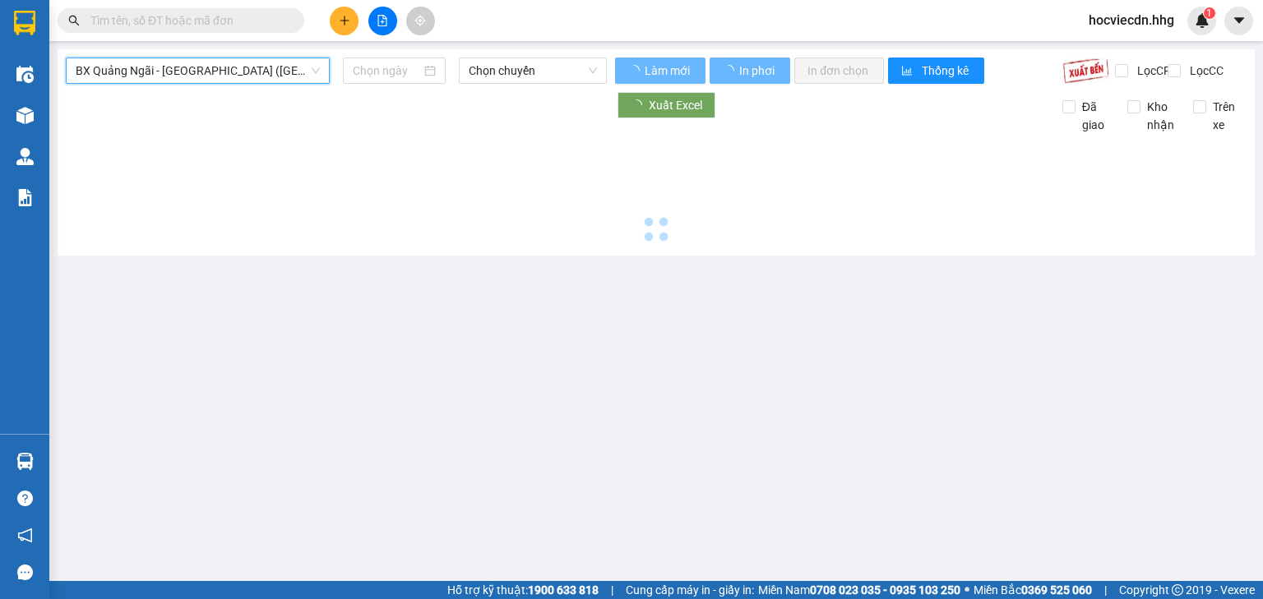
type input "[DATE]"
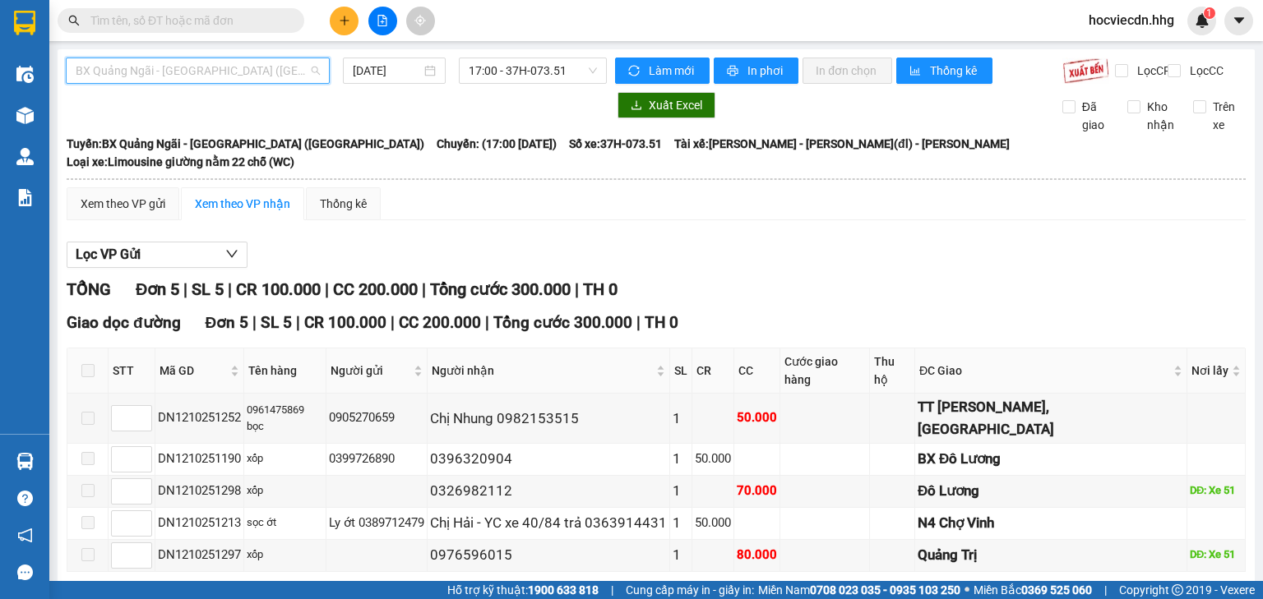
click at [209, 72] on span "BX Quảng Ngãi - [GEOGRAPHIC_DATA] ([GEOGRAPHIC_DATA])" at bounding box center [198, 70] width 244 height 25
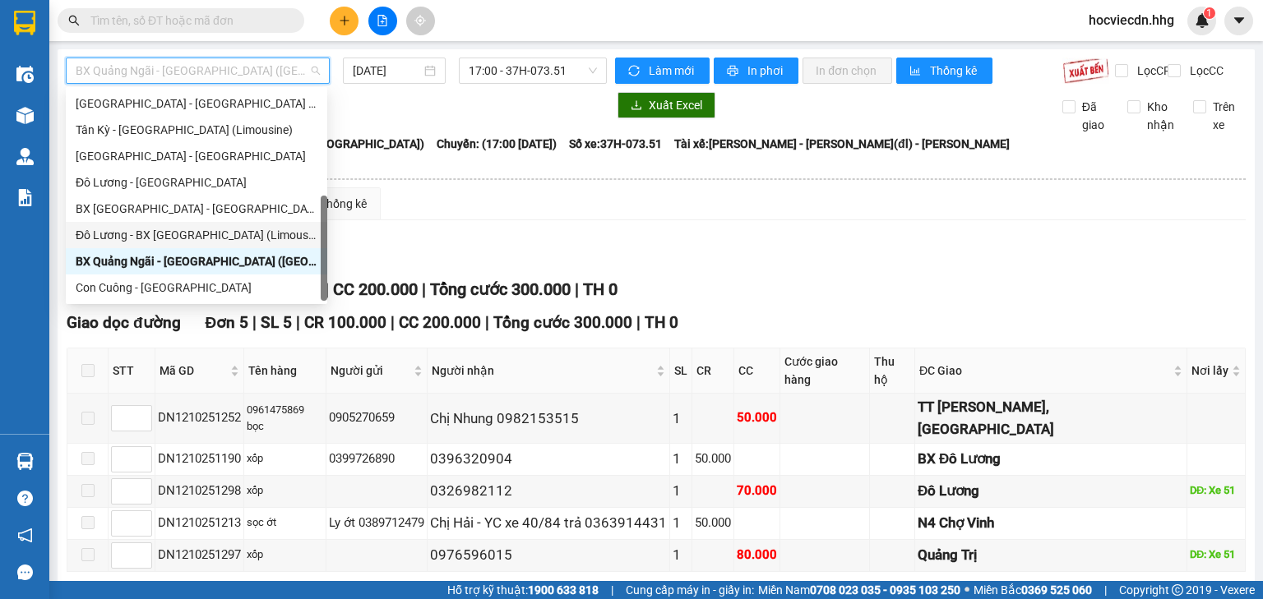
click at [145, 227] on div "Đô Lương - BX [GEOGRAPHIC_DATA] (Limousine 32 phòng)" at bounding box center [197, 235] width 242 height 18
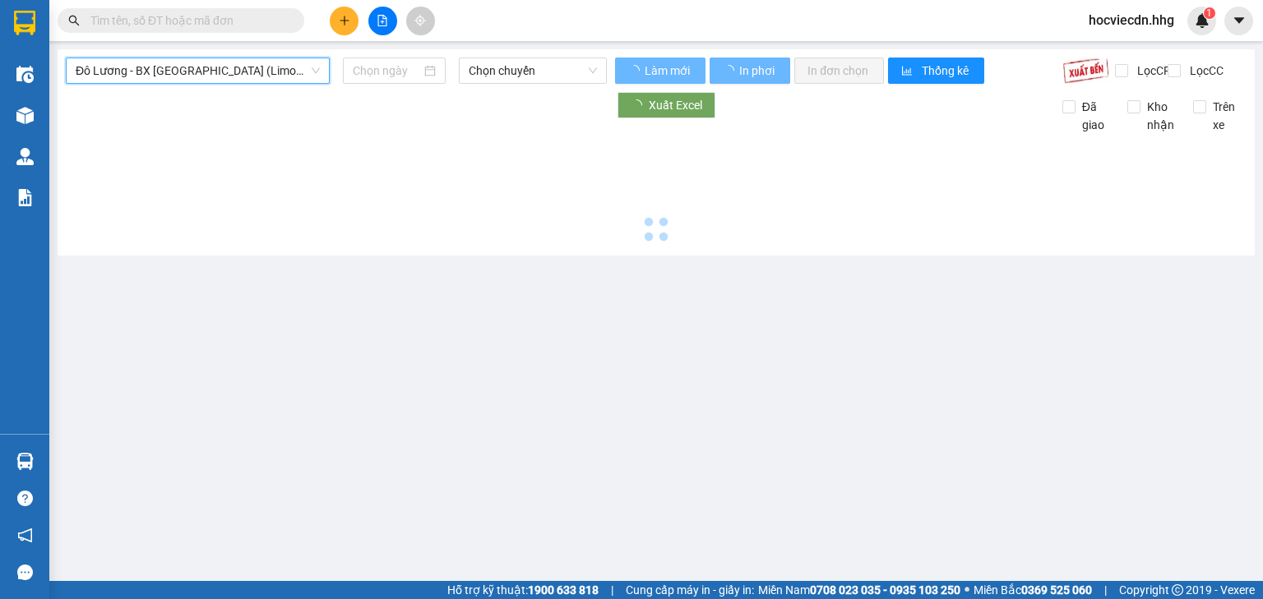
type input "[DATE]"
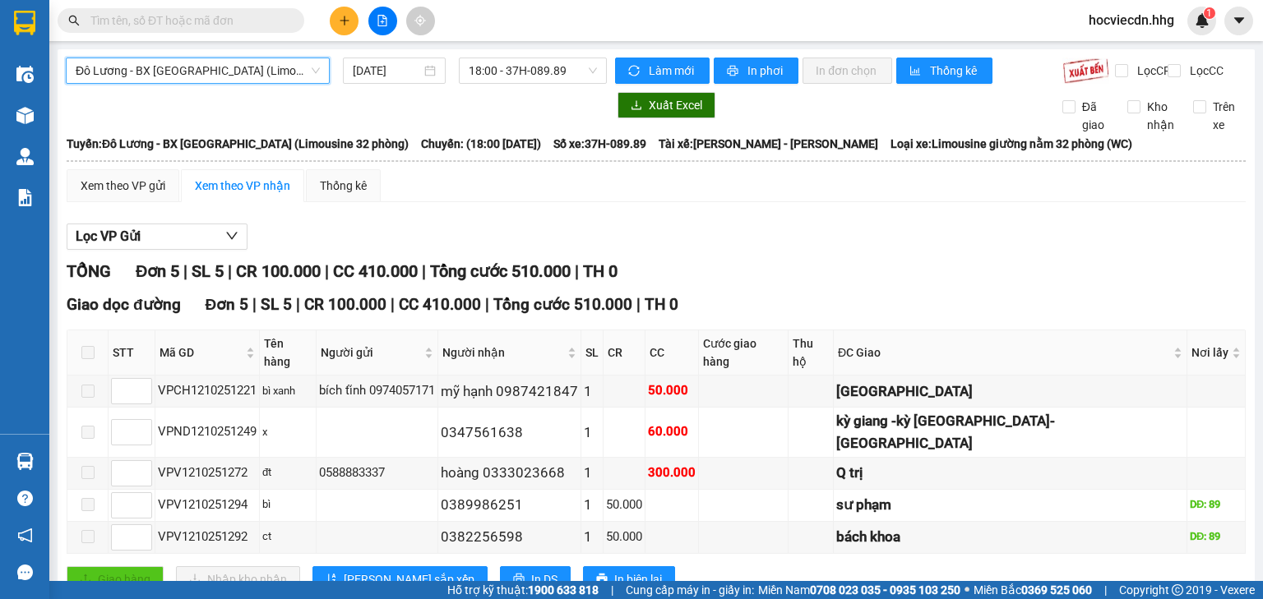
click at [213, 69] on span "Đô Lương - BX [GEOGRAPHIC_DATA] (Limousine 32 phòng)" at bounding box center [198, 70] width 244 height 25
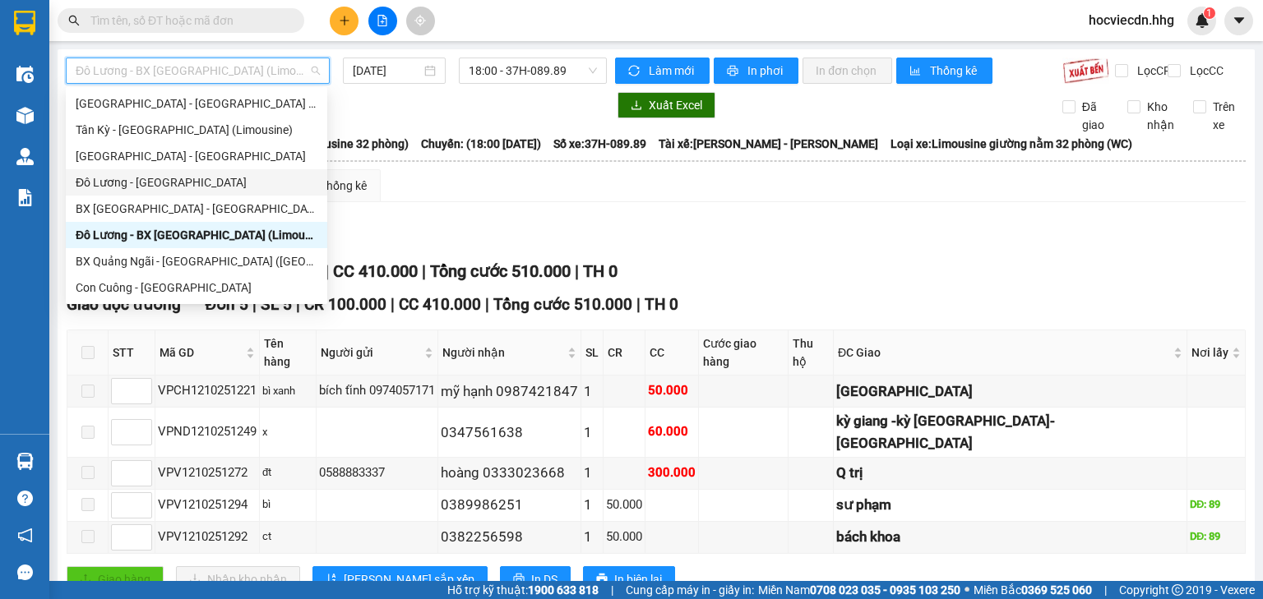
click at [139, 184] on div "Đô Lương - [GEOGRAPHIC_DATA]" at bounding box center [197, 183] width 242 height 18
type input "[DATE]"
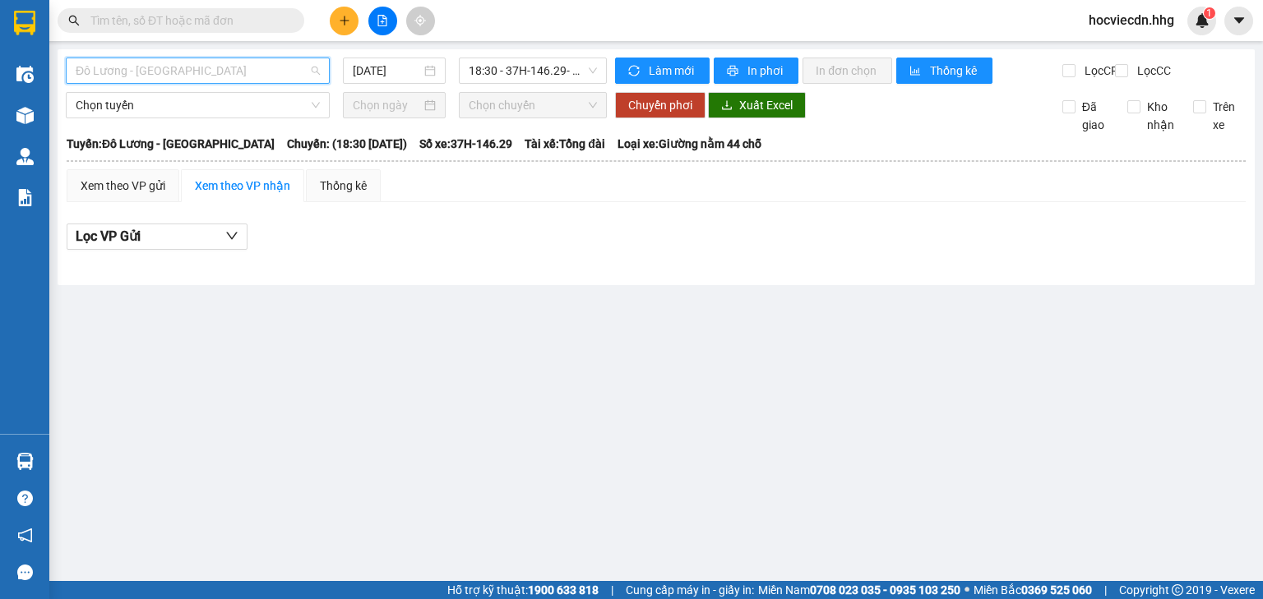
click at [199, 79] on span "Đô Lương - [GEOGRAPHIC_DATA]" at bounding box center [198, 70] width 244 height 25
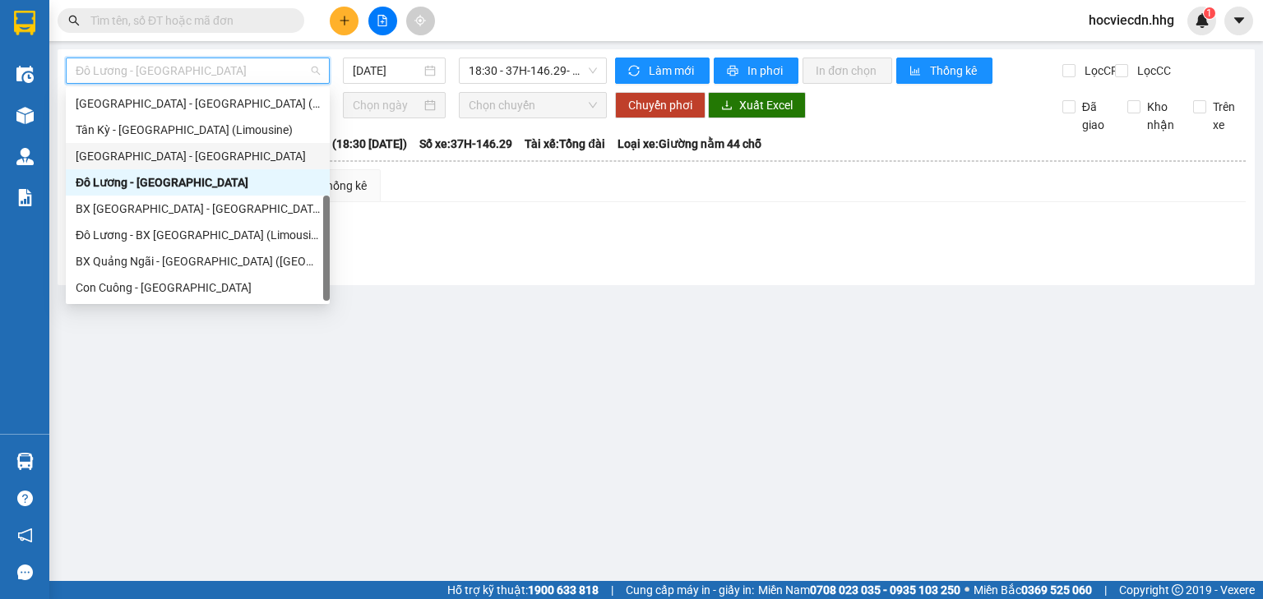
click at [151, 158] on div "[GEOGRAPHIC_DATA] - [GEOGRAPHIC_DATA]" at bounding box center [198, 156] width 244 height 18
type input "[DATE]"
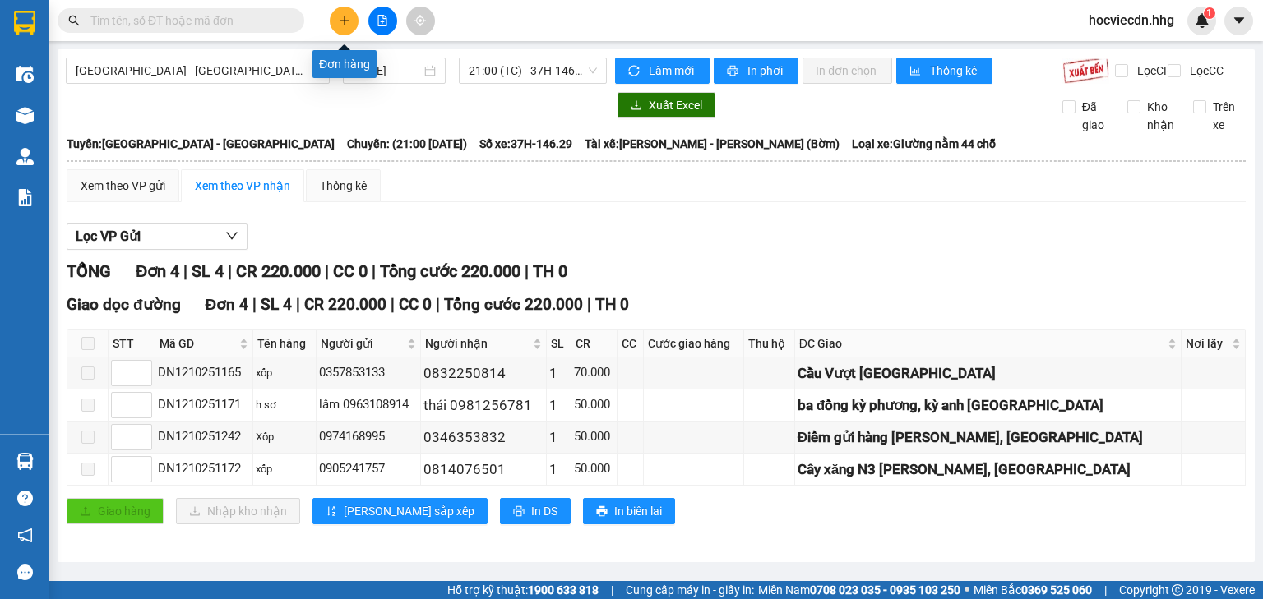
click at [339, 16] on icon "plus" at bounding box center [345, 21] width 12 height 12
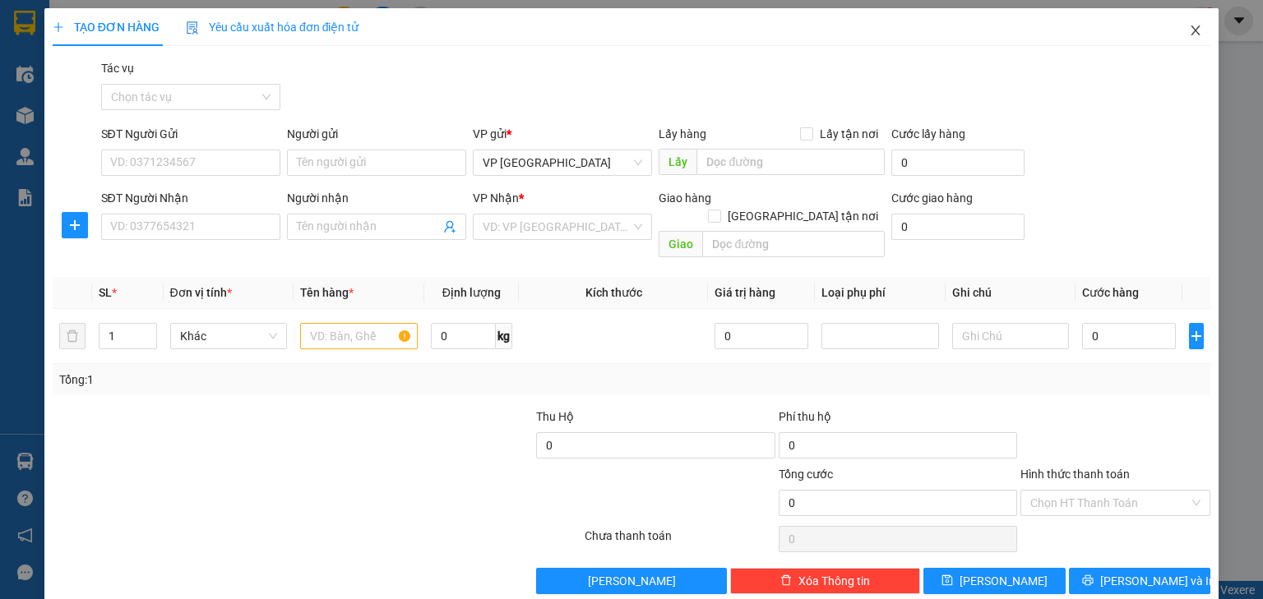
click at [1191, 35] on icon "close" at bounding box center [1195, 30] width 9 height 10
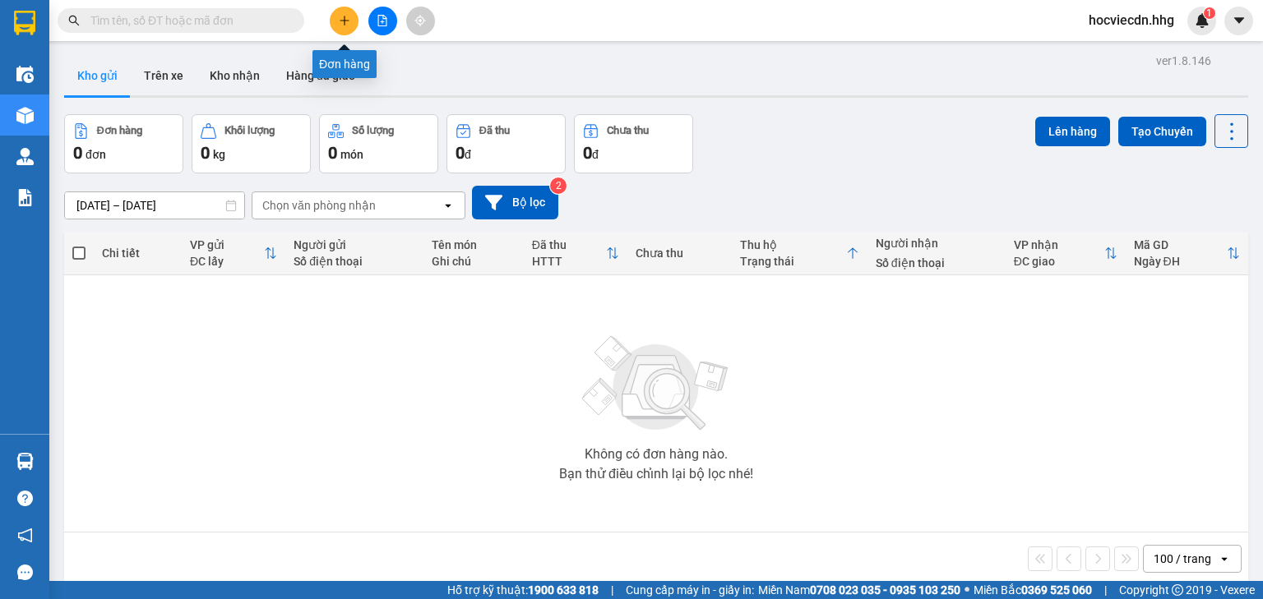
click at [340, 30] on button at bounding box center [344, 21] width 29 height 29
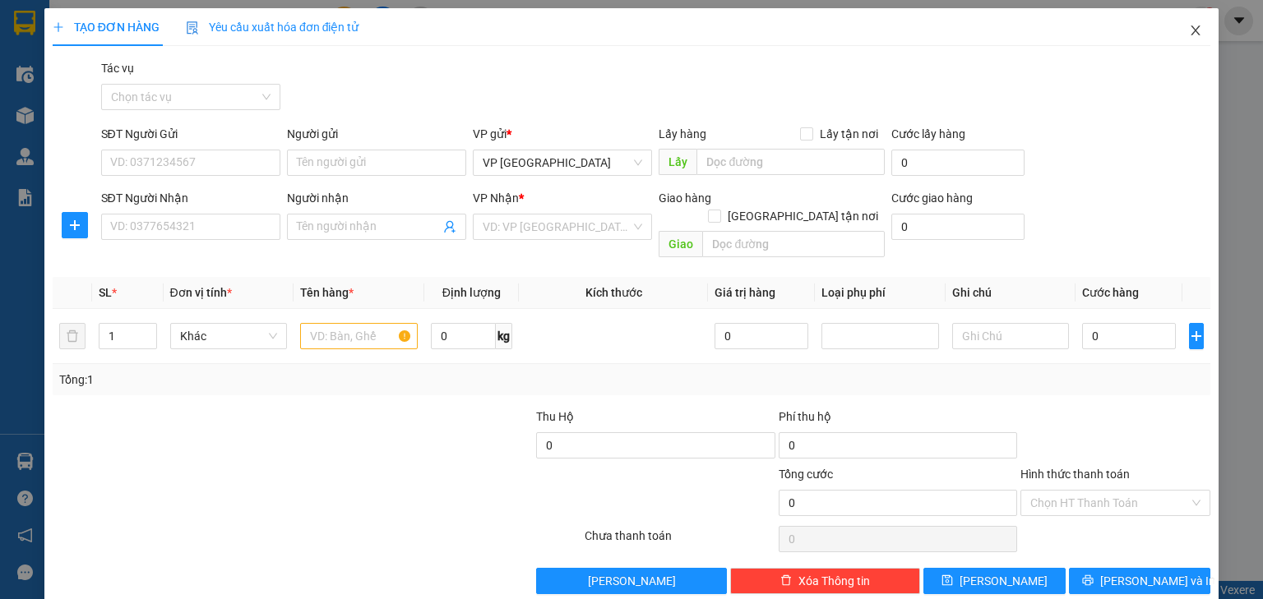
click at [1189, 28] on icon "close" at bounding box center [1195, 30] width 13 height 13
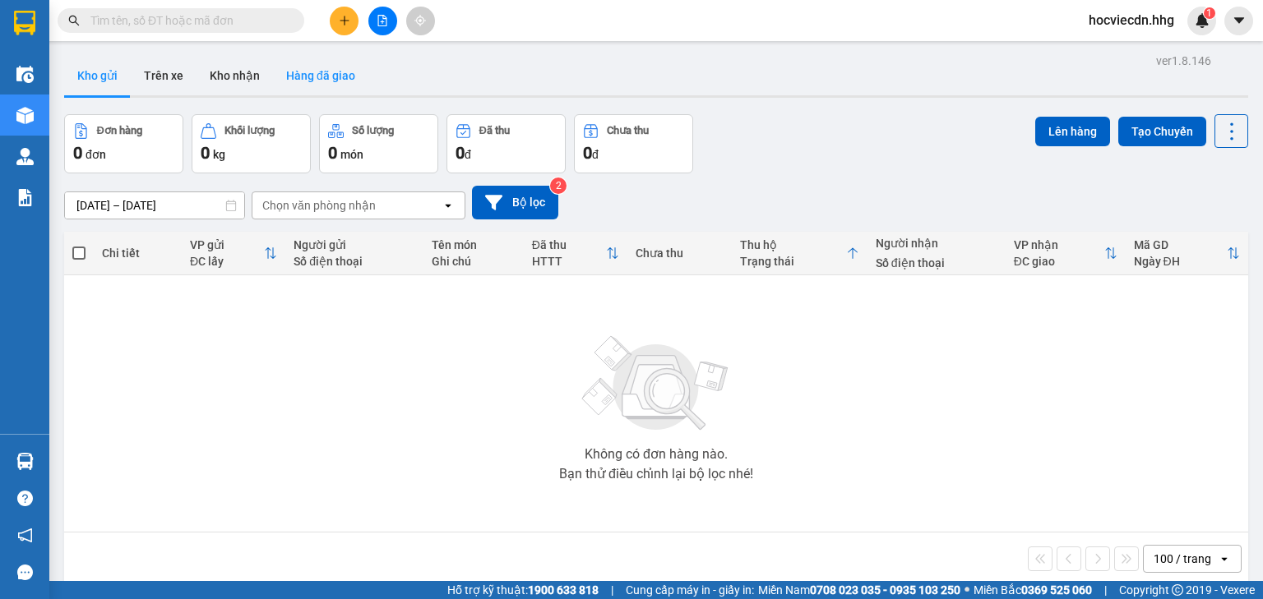
click at [315, 76] on button "Hàng đã giao" at bounding box center [320, 75] width 95 height 39
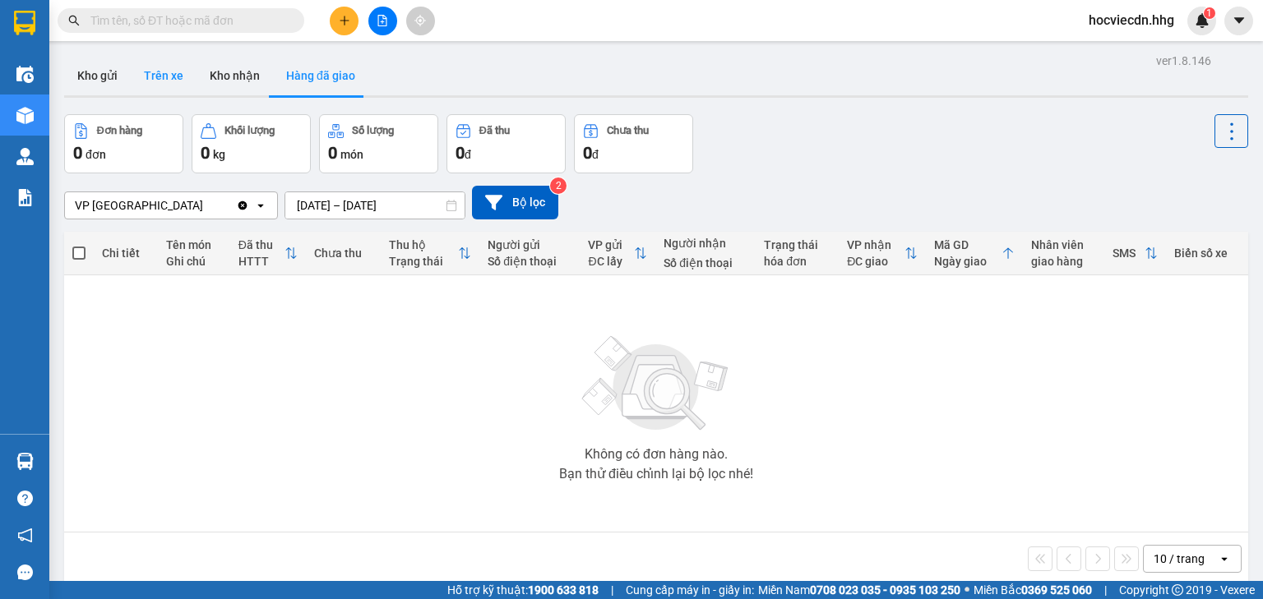
click at [154, 79] on button "Trên xe" at bounding box center [164, 75] width 66 height 39
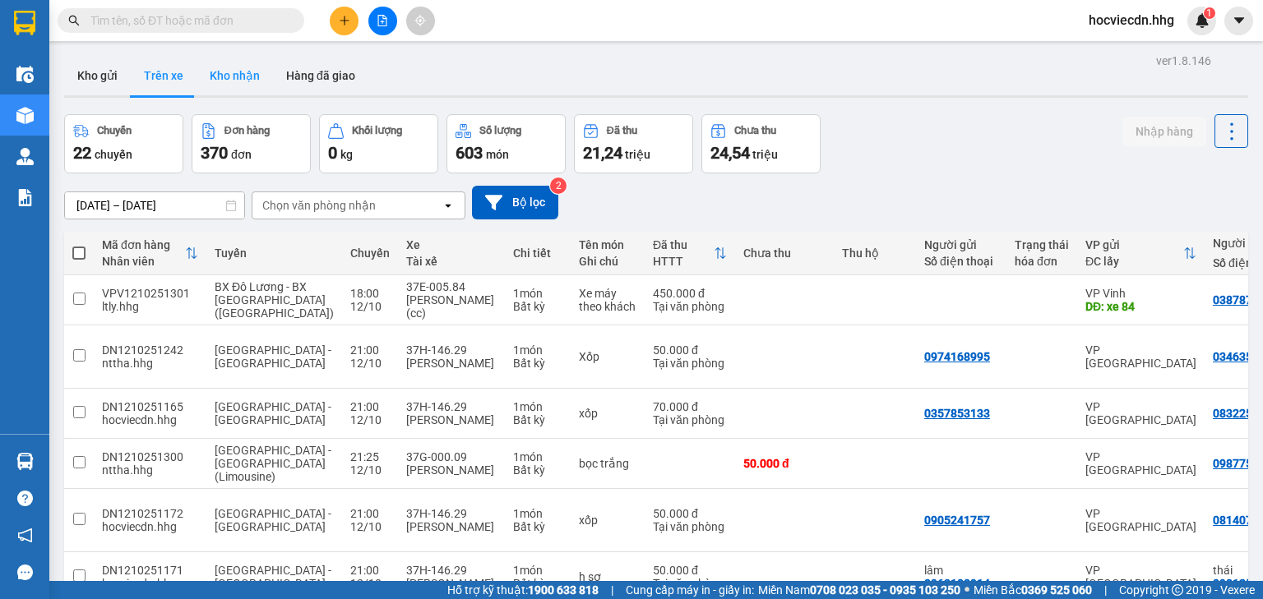
click at [242, 76] on button "Kho nhận" at bounding box center [235, 75] width 76 height 39
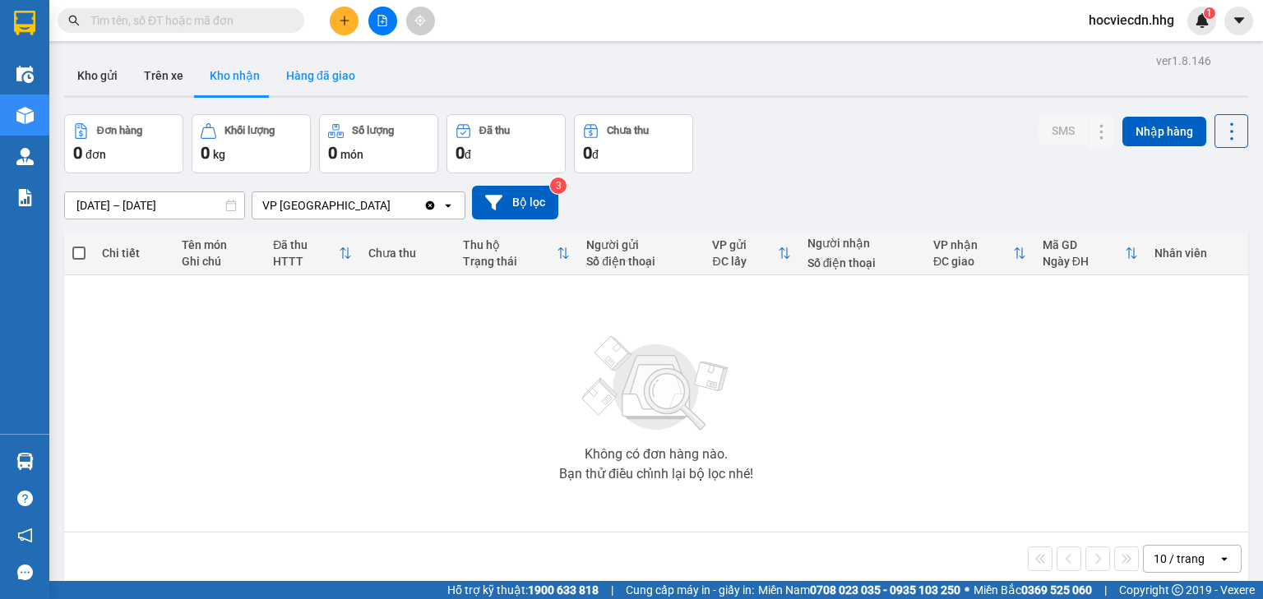
click at [308, 69] on button "Hàng đã giao" at bounding box center [320, 75] width 95 height 39
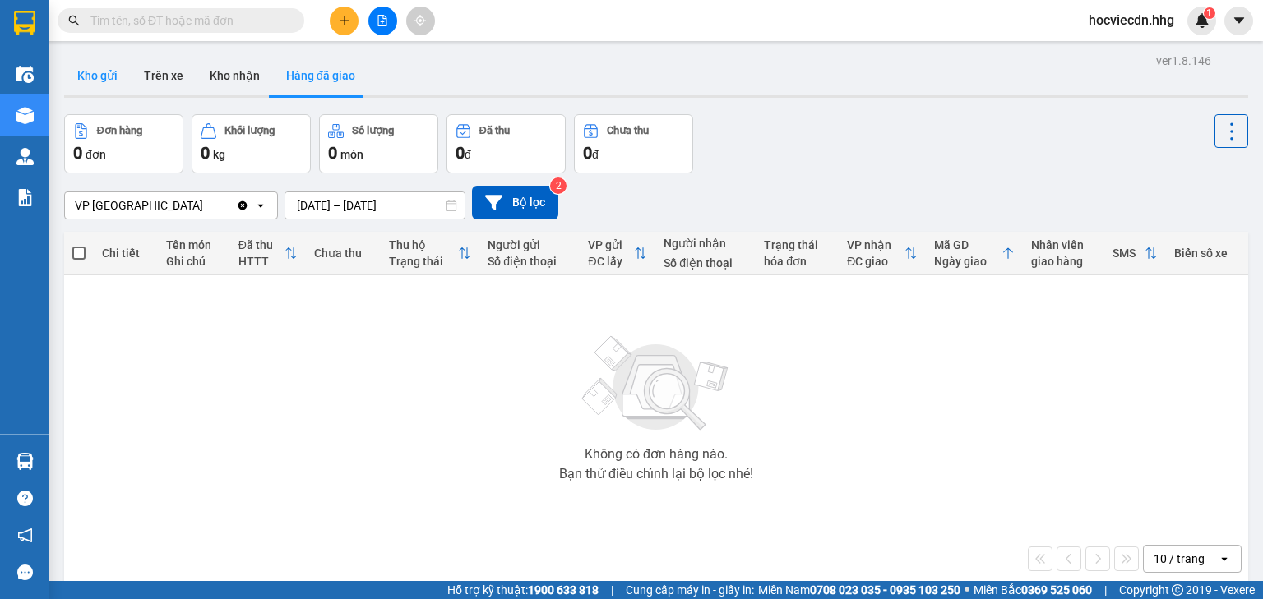
click at [109, 78] on button "Kho gửi" at bounding box center [97, 75] width 67 height 39
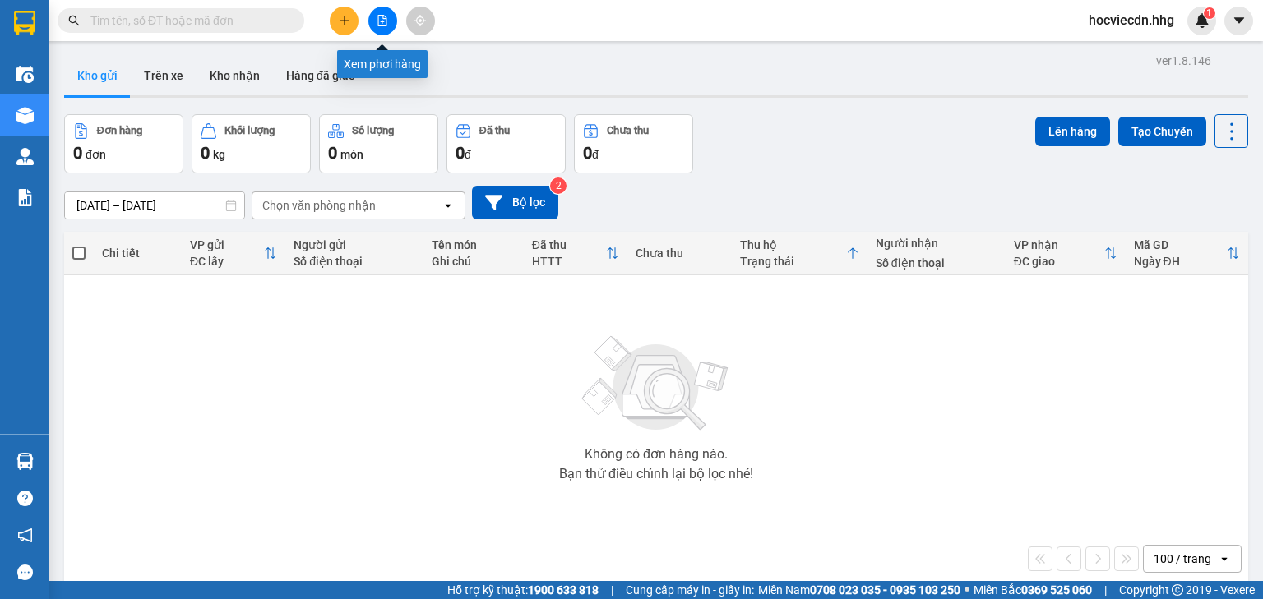
click at [386, 26] on button at bounding box center [382, 21] width 29 height 29
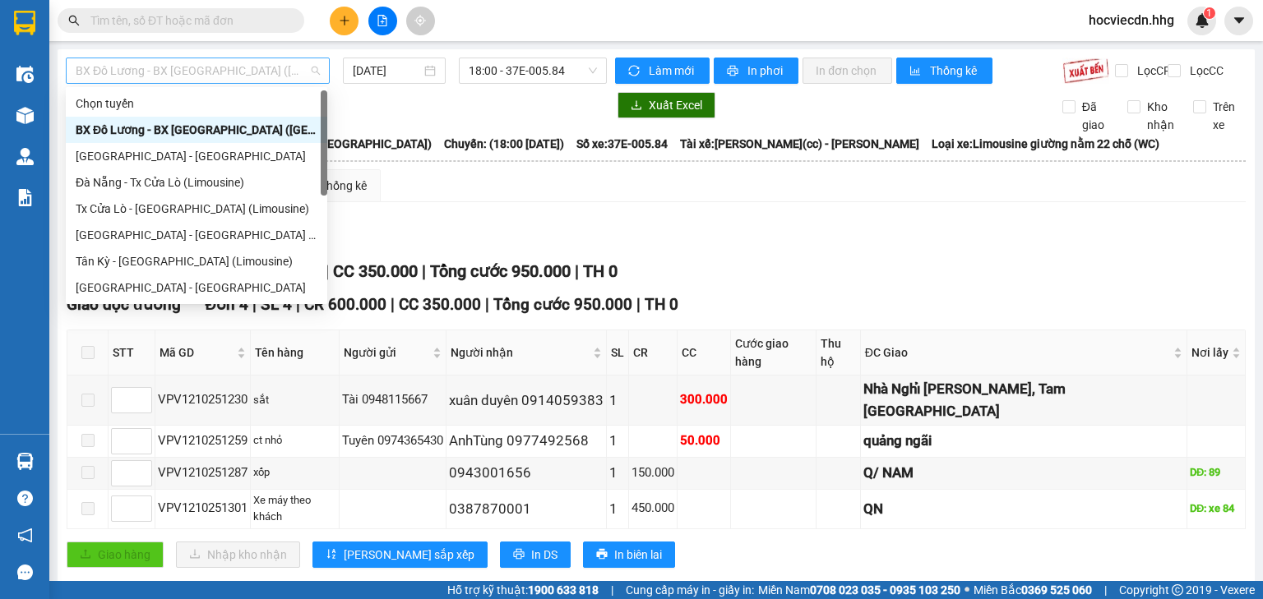
click at [282, 76] on span "BX Đô Lương - BX [GEOGRAPHIC_DATA] ([GEOGRAPHIC_DATA])" at bounding box center [198, 70] width 244 height 25
click at [172, 261] on div "Tân Kỳ - [GEOGRAPHIC_DATA] (Limousine)" at bounding box center [197, 261] width 242 height 18
type input "[DATE]"
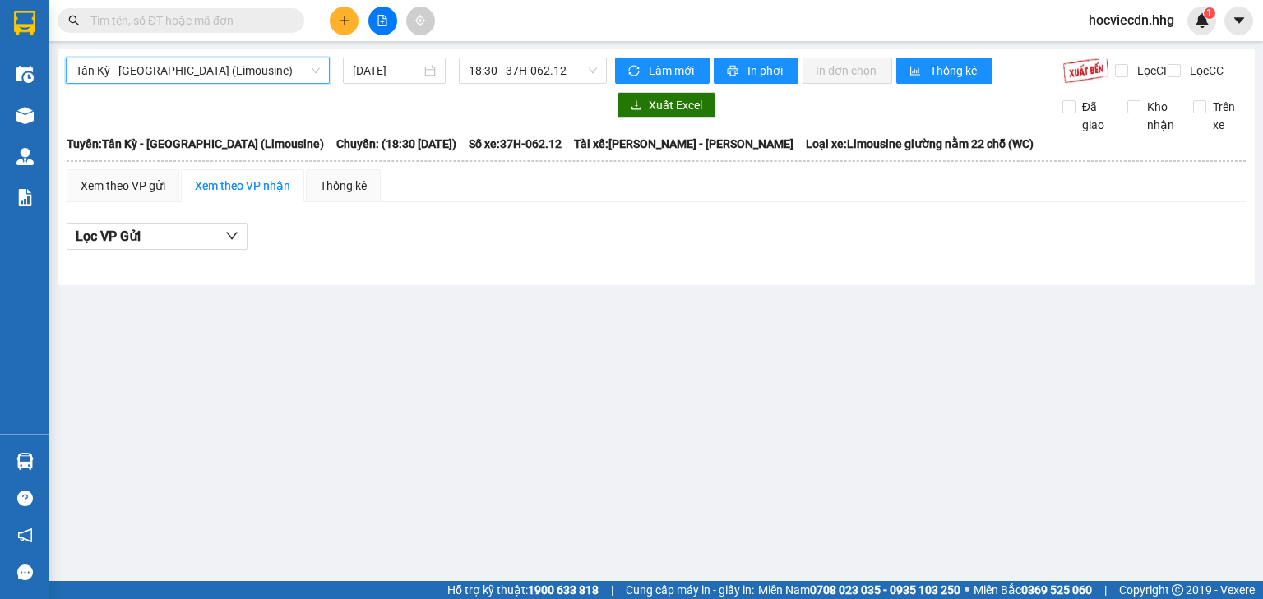
click at [272, 72] on span "Tân Kỳ - [GEOGRAPHIC_DATA] (Limousine)" at bounding box center [198, 70] width 244 height 25
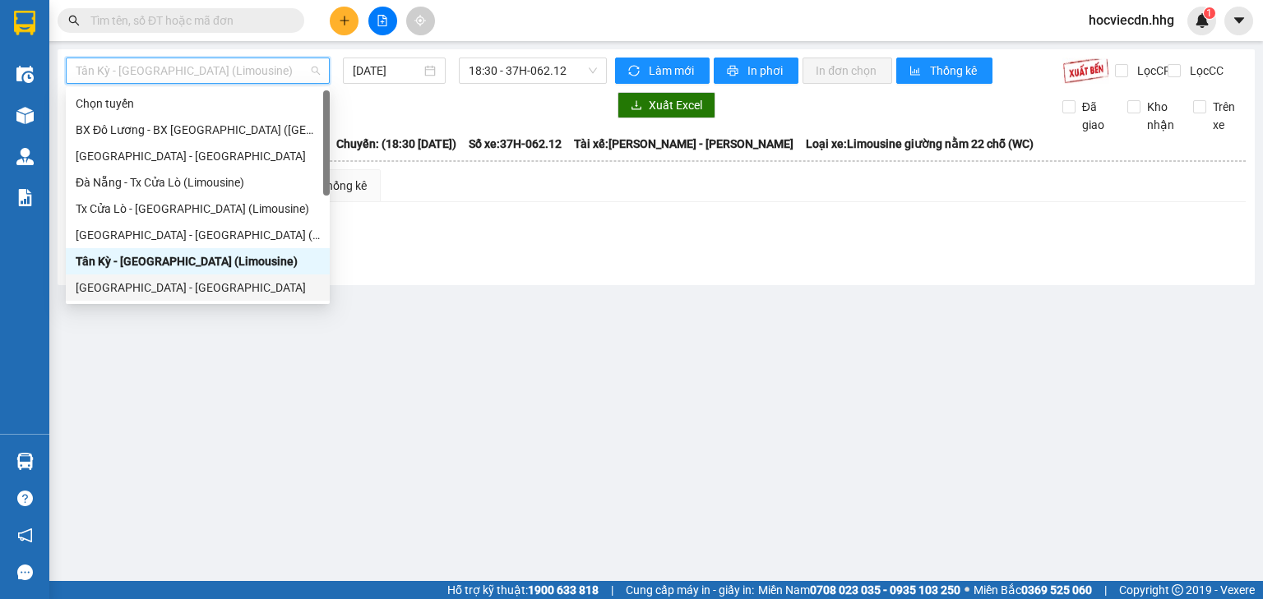
click at [164, 292] on div "[GEOGRAPHIC_DATA] - [GEOGRAPHIC_DATA]" at bounding box center [198, 288] width 244 height 18
type input "[DATE]"
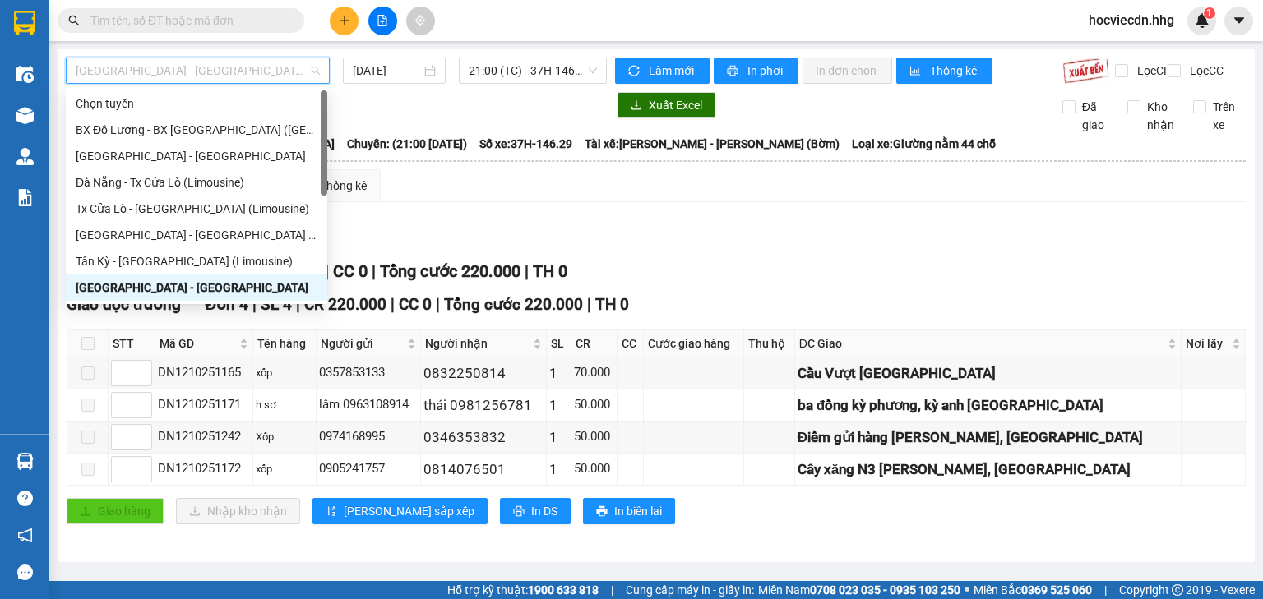
click at [243, 62] on span "[GEOGRAPHIC_DATA] - [GEOGRAPHIC_DATA]" at bounding box center [198, 70] width 244 height 25
click at [185, 127] on div "BX Đô Lương - BX [GEOGRAPHIC_DATA] ([GEOGRAPHIC_DATA])" at bounding box center [197, 130] width 242 height 18
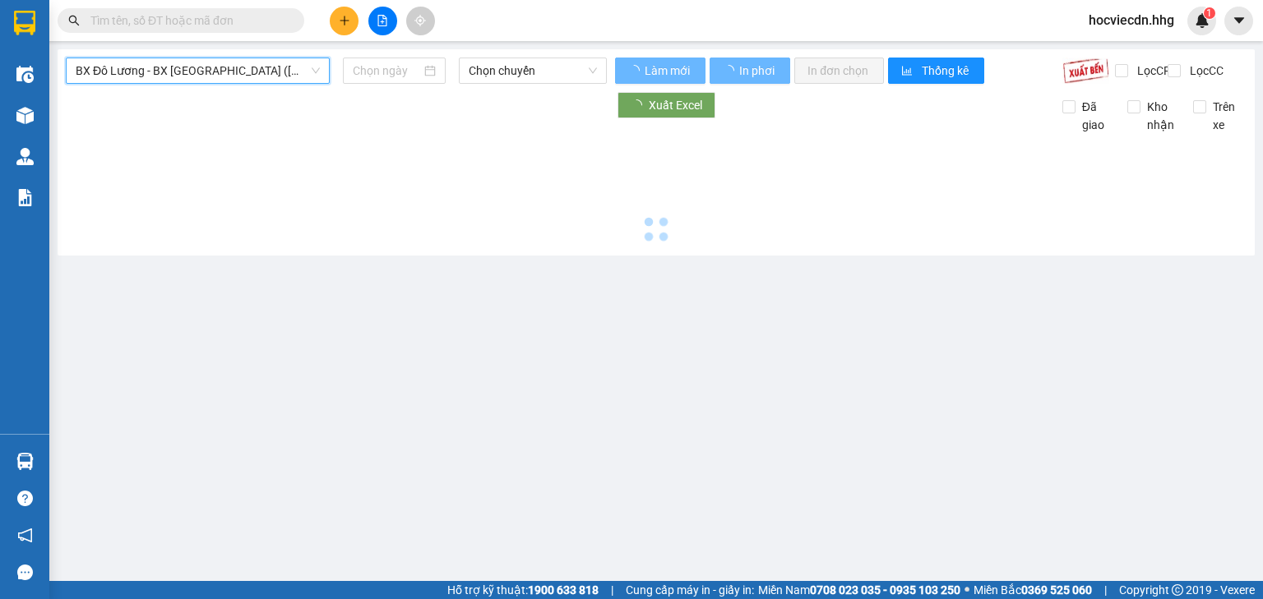
type input "[DATE]"
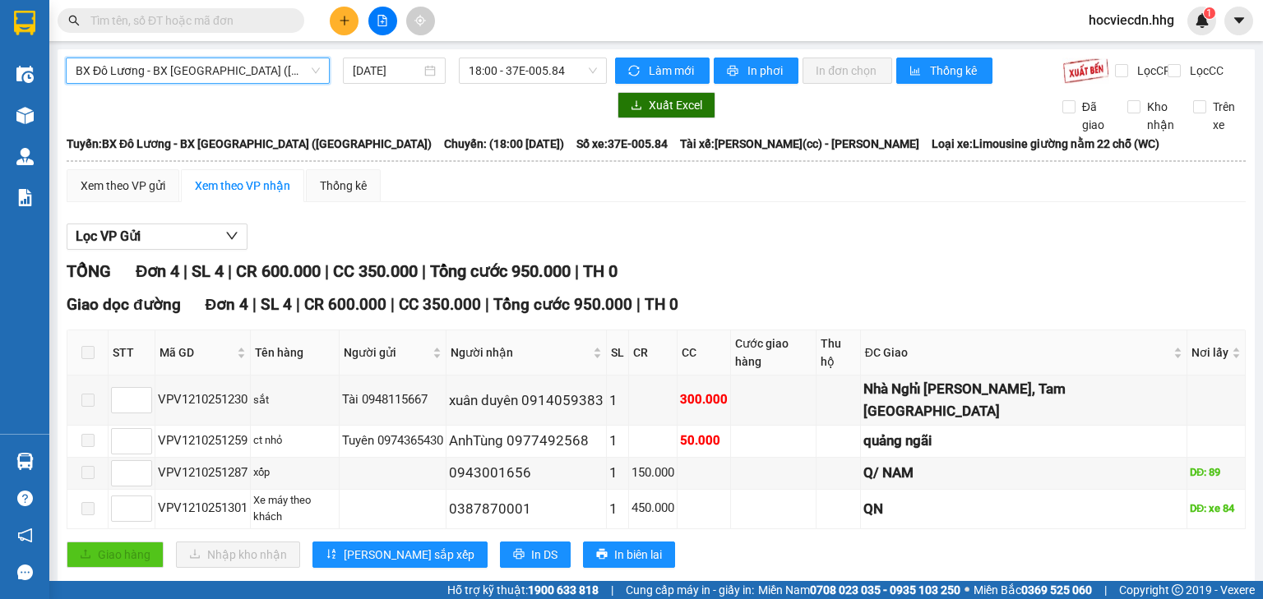
click at [213, 76] on span "BX Đô Lương - BX [GEOGRAPHIC_DATA] ([GEOGRAPHIC_DATA])" at bounding box center [198, 70] width 244 height 25
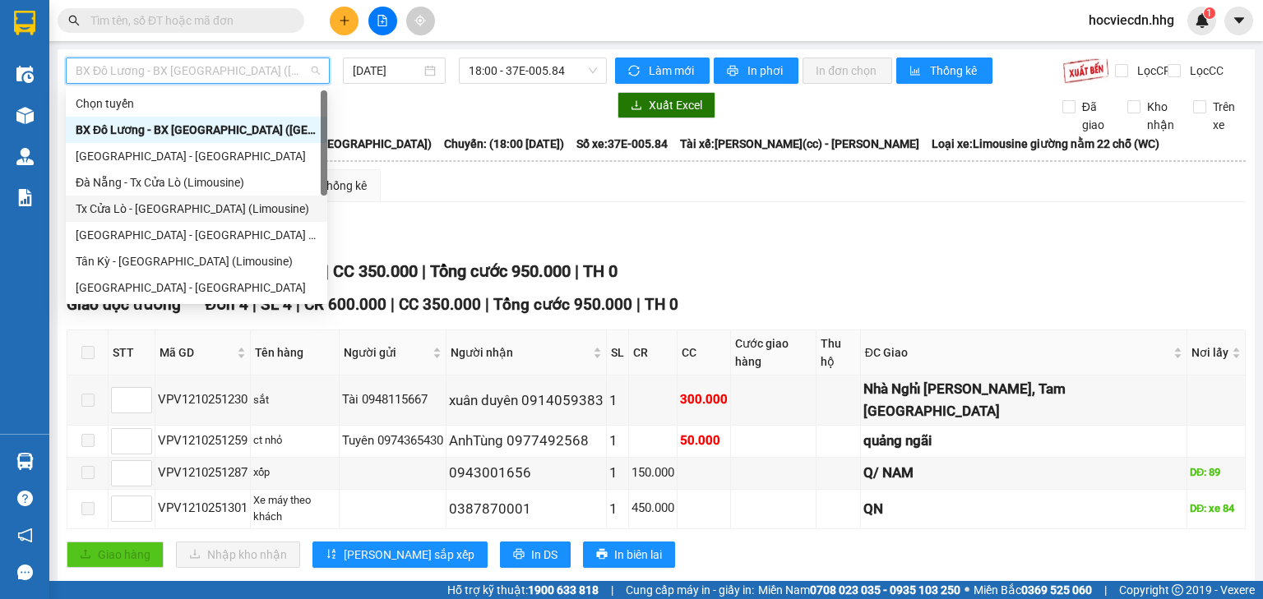
click at [158, 205] on div "Tx Cửa Lò - [GEOGRAPHIC_DATA] (Limousine)" at bounding box center [197, 209] width 242 height 18
type input "[DATE]"
